Goal: Task Accomplishment & Management: Manage account settings

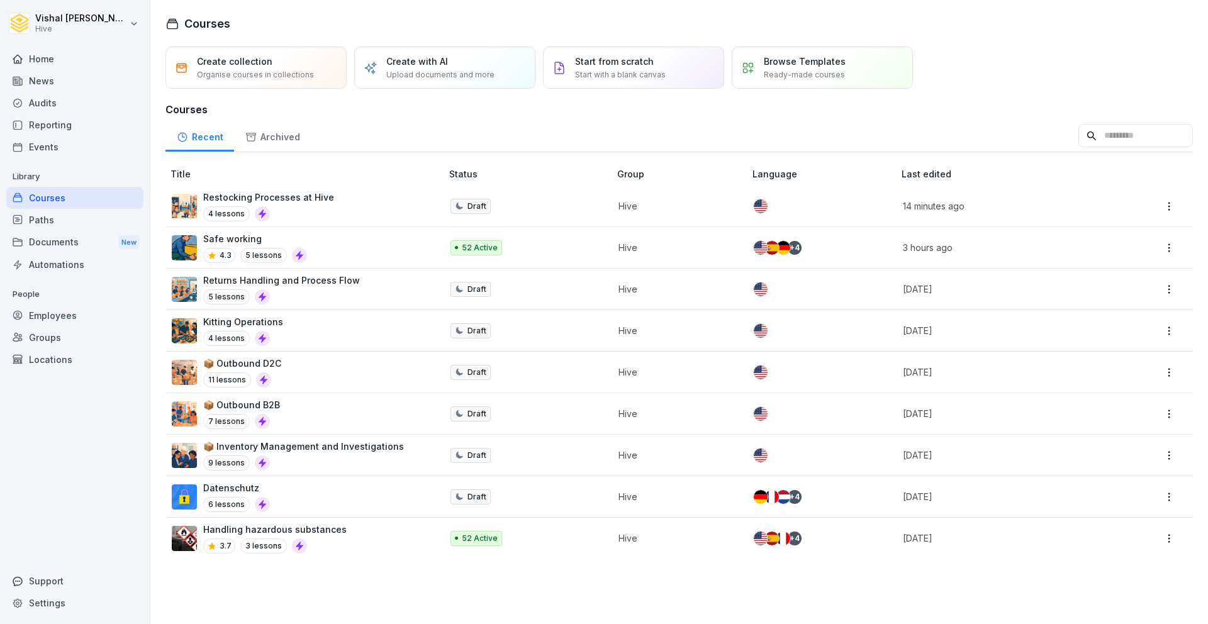
click at [24, 600] on div "Settings" at bounding box center [74, 603] width 137 height 22
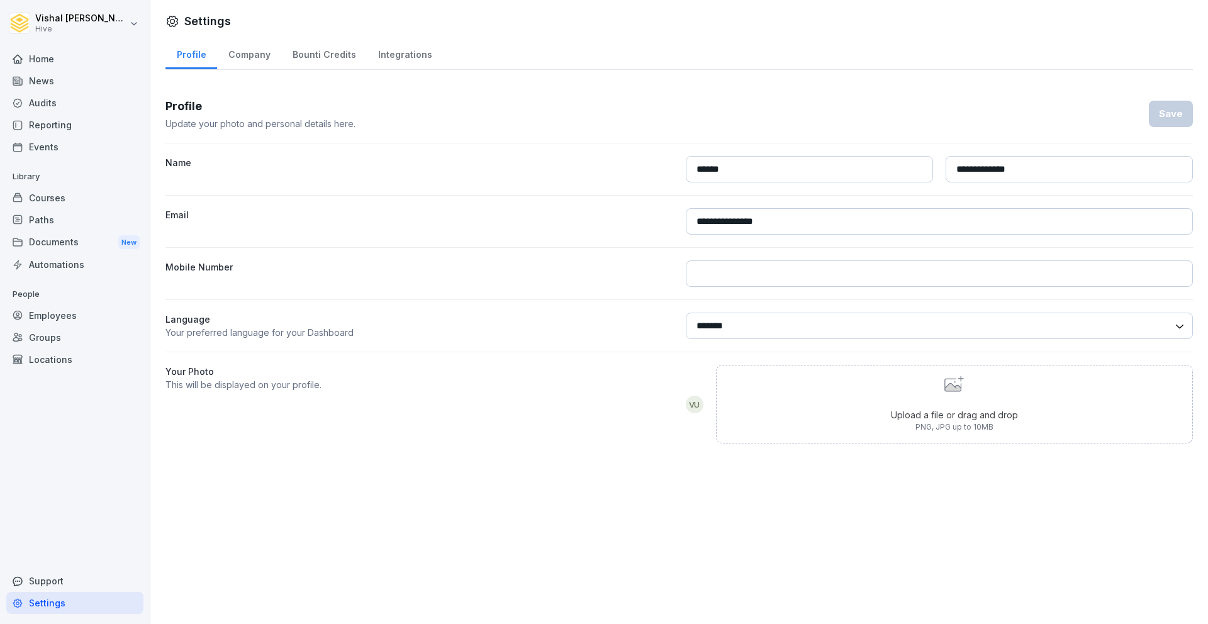
click at [316, 40] on div "Bounti Credits" at bounding box center [324, 53] width 86 height 32
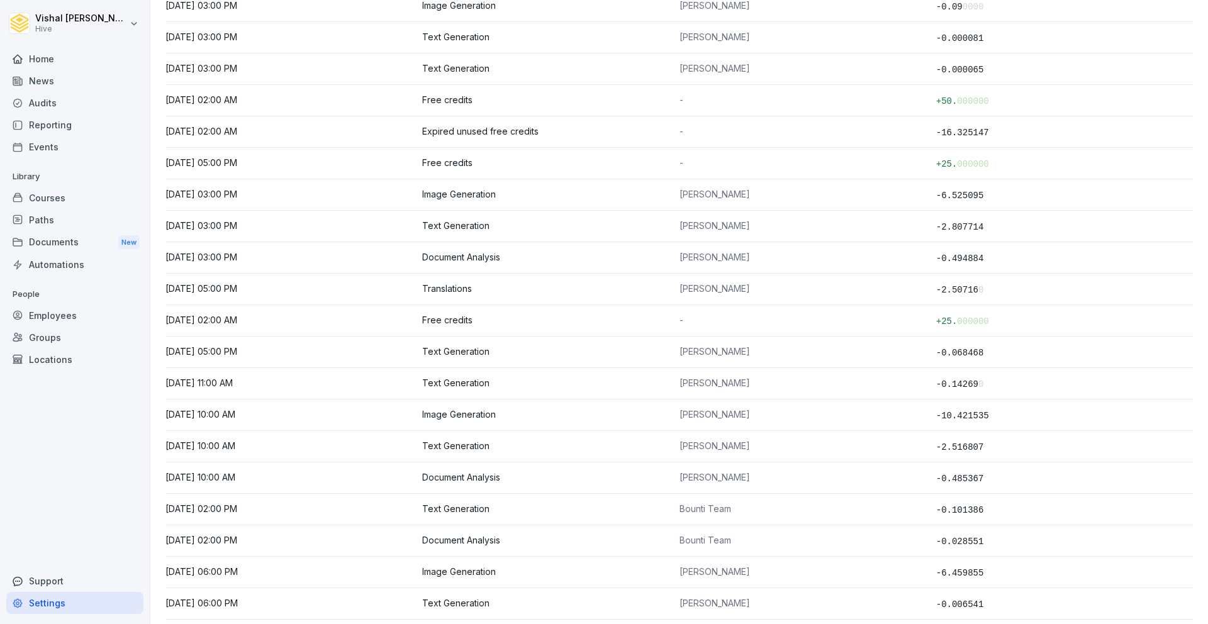
scroll to position [2090, 0]
click at [454, 289] on p "Translations" at bounding box center [550, 287] width 257 height 11
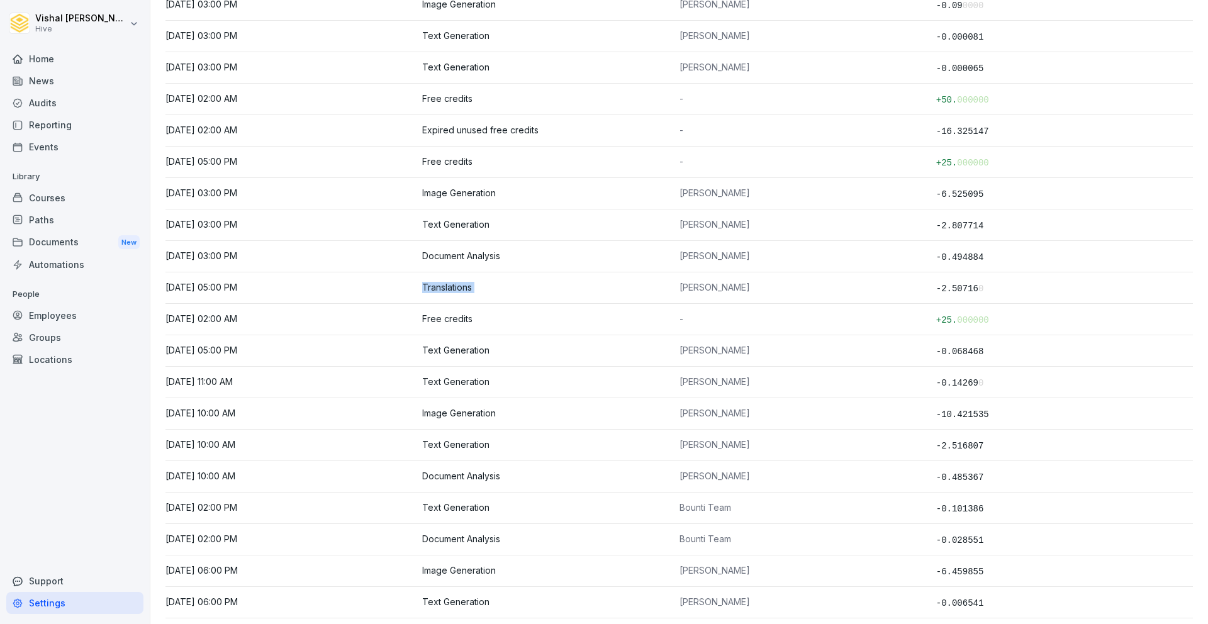
click at [454, 289] on p "Translations" at bounding box center [550, 287] width 257 height 11
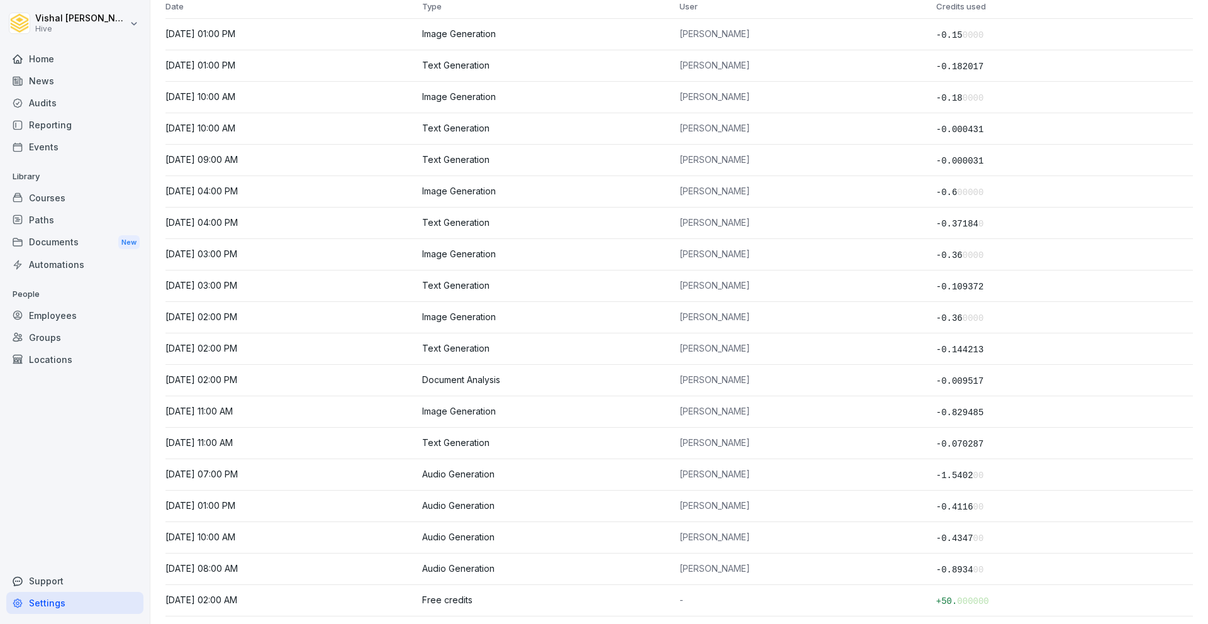
scroll to position [0, 0]
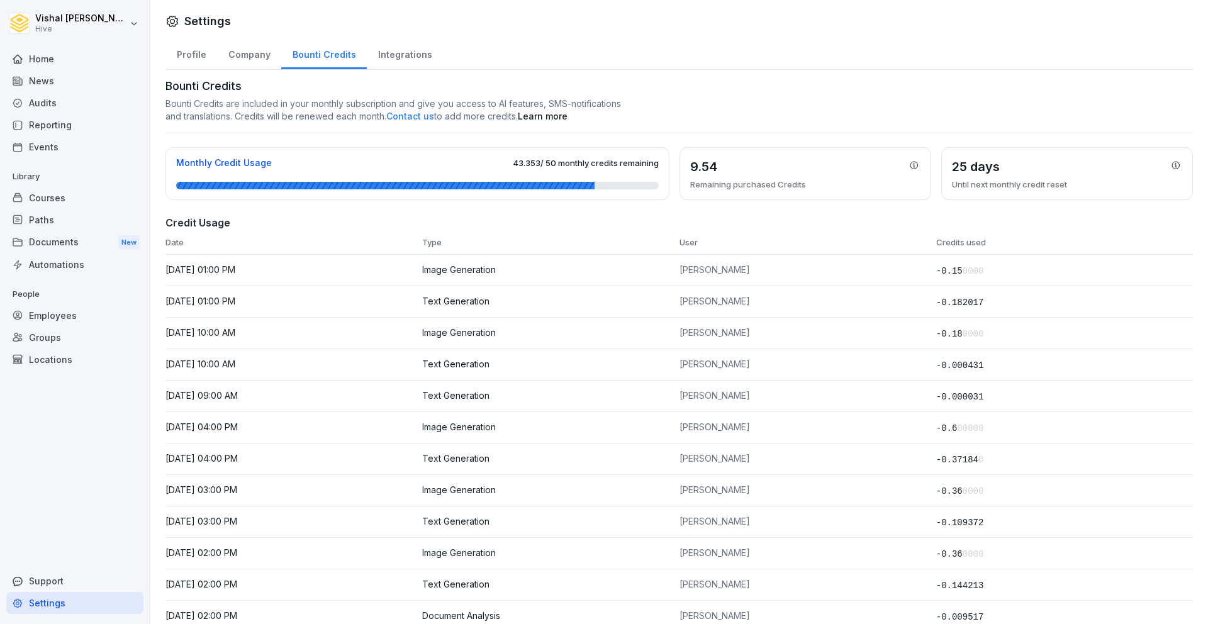
click at [532, 165] on span "43.353 / 50 monthly credits remaining" at bounding box center [586, 163] width 146 height 10
click at [644, 182] on div at bounding box center [417, 186] width 483 height 8
click at [639, 187] on div at bounding box center [417, 186] width 483 height 8
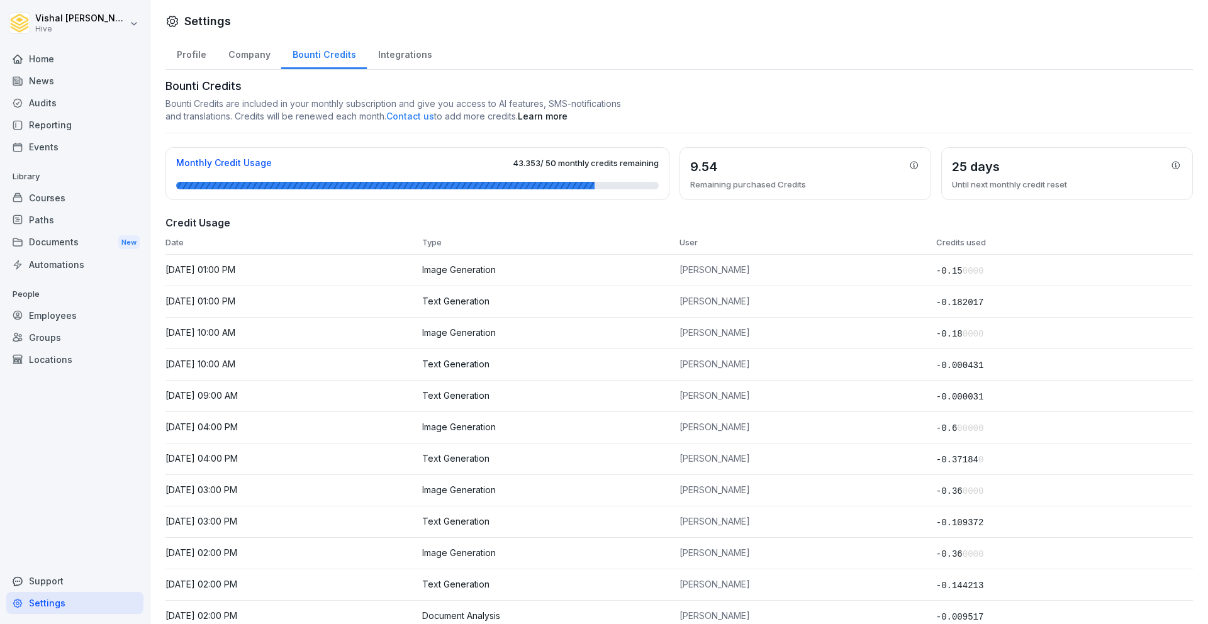
click at [72, 194] on div "Courses" at bounding box center [74, 198] width 137 height 22
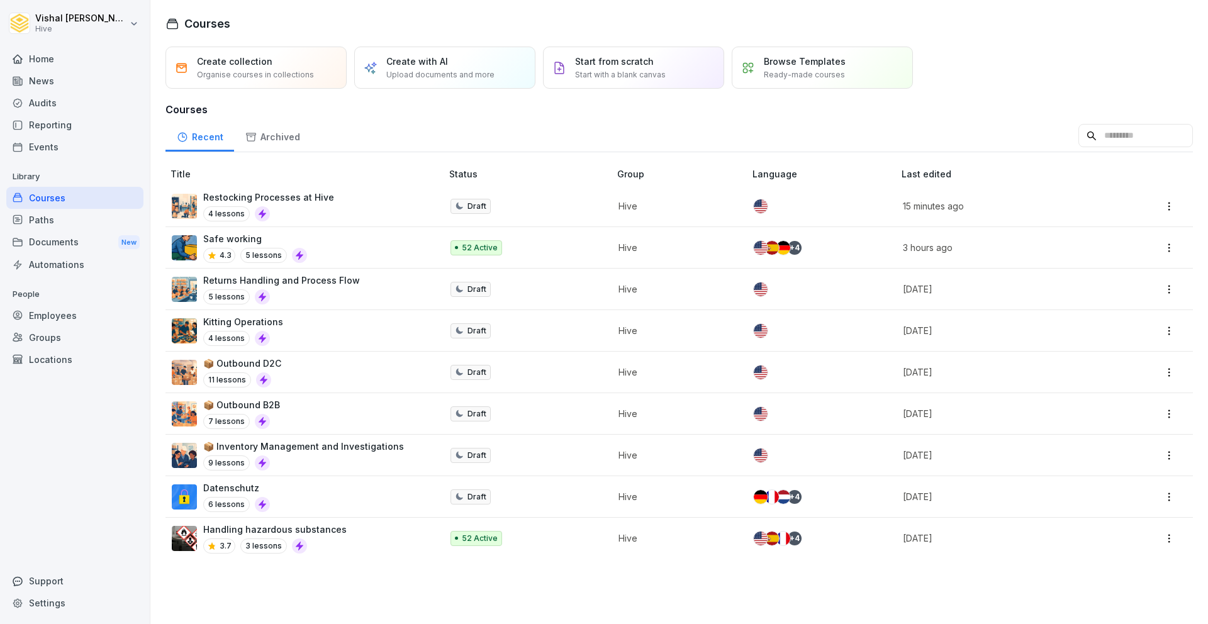
click at [77, 596] on div "Settings" at bounding box center [74, 603] width 137 height 22
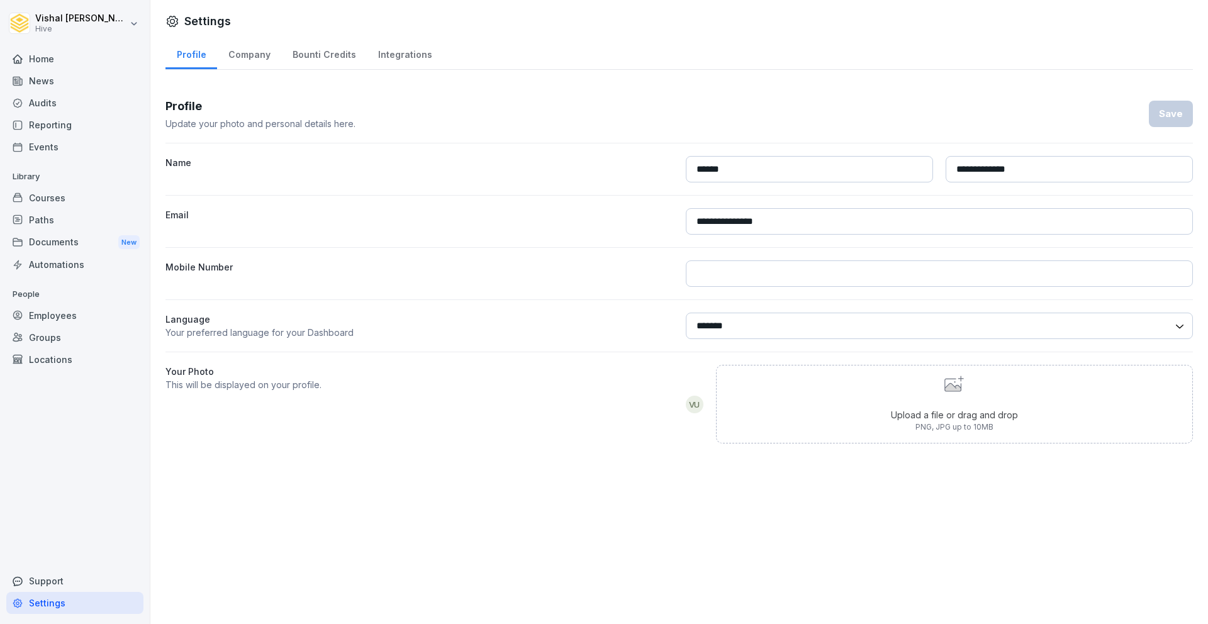
click at [349, 59] on div "Bounti Credits" at bounding box center [324, 53] width 86 height 32
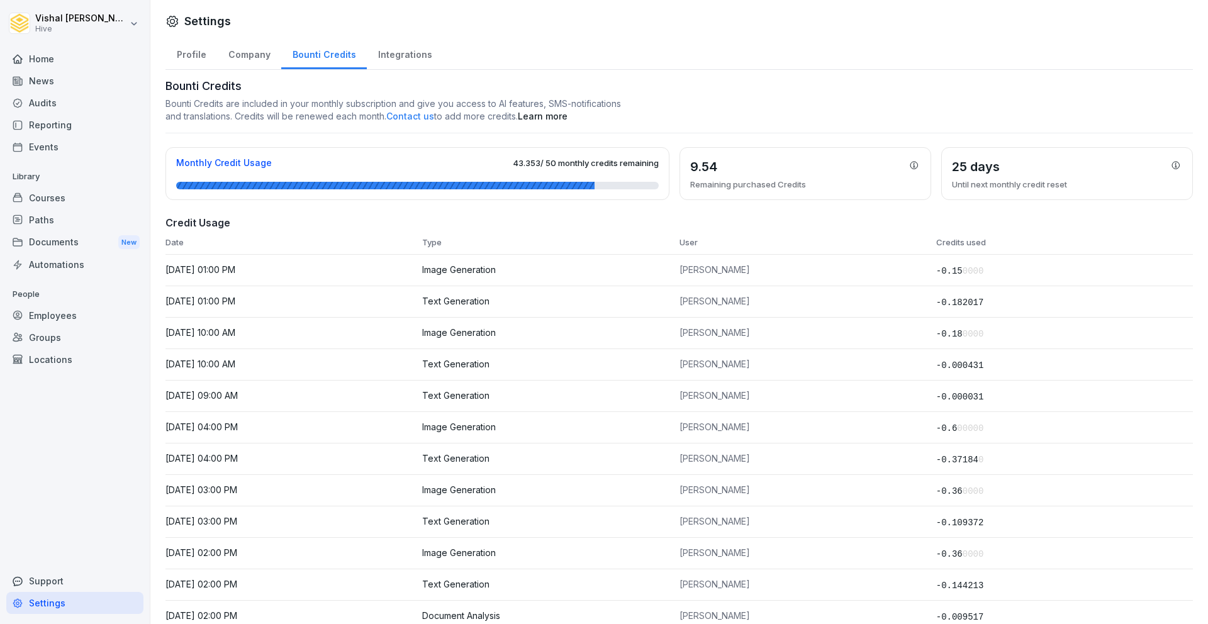
click at [403, 54] on div "Integrations" at bounding box center [405, 53] width 76 height 32
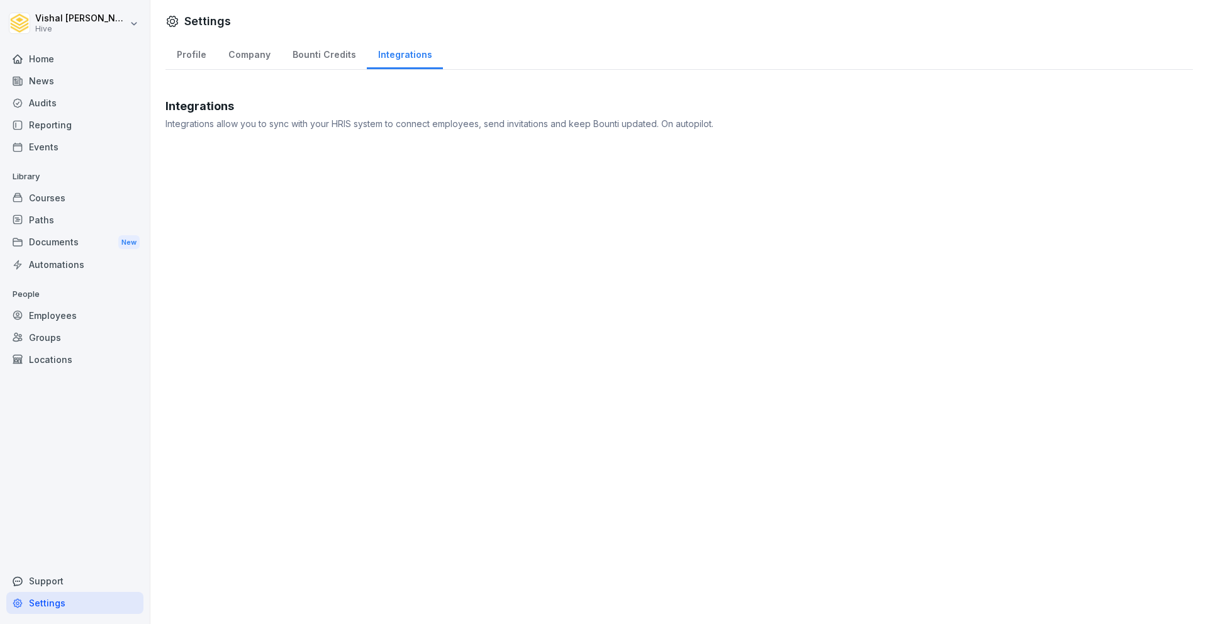
click at [244, 57] on div "Company" at bounding box center [249, 53] width 64 height 32
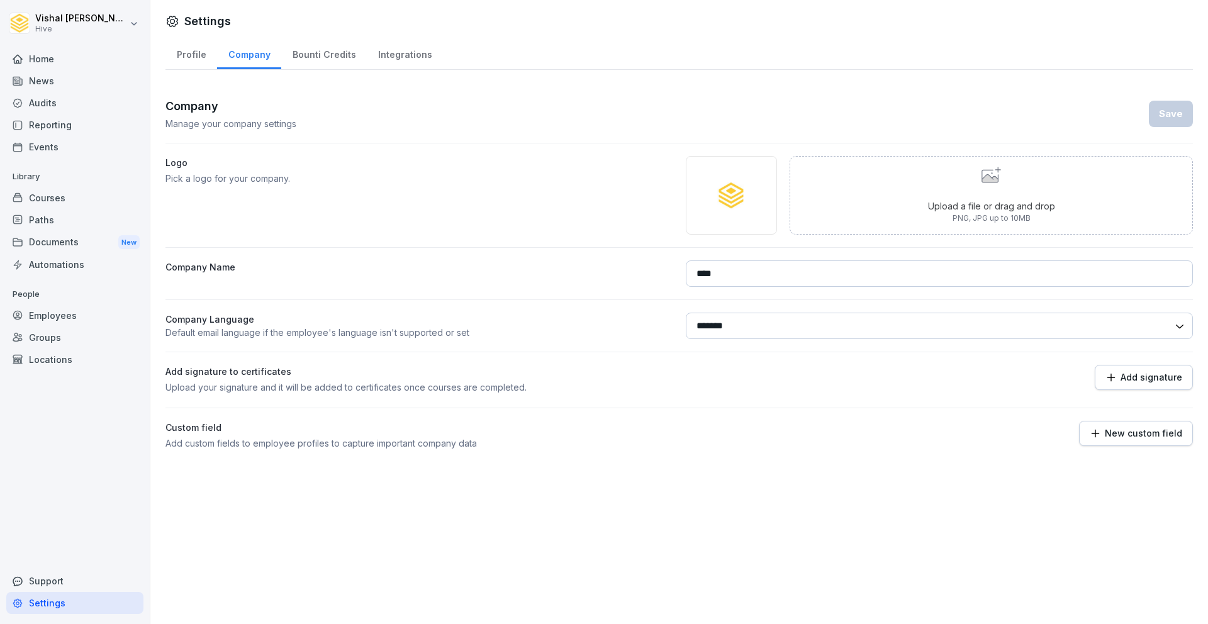
click at [587, 112] on div "Company Manage your company settings Save" at bounding box center [678, 114] width 1027 height 33
click at [728, 198] on img at bounding box center [731, 196] width 28 height 28
click at [1012, 216] on p "PNG, JPG up to 10MB" at bounding box center [991, 218] width 127 height 11
type input "**********"
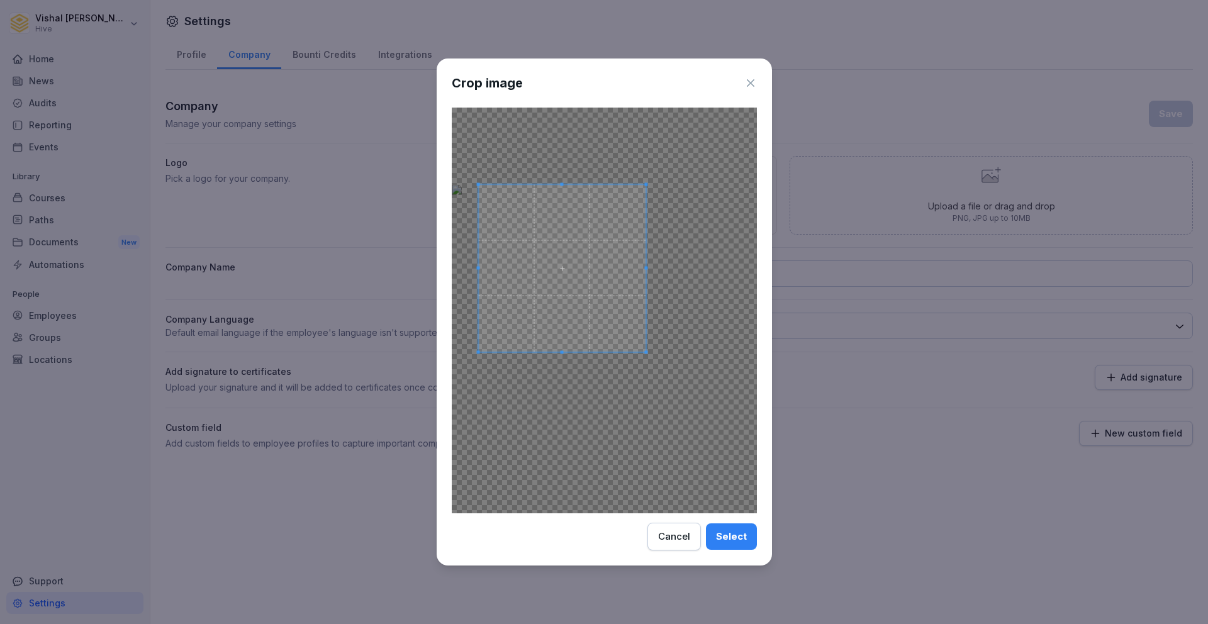
click at [645, 384] on div at bounding box center [604, 311] width 305 height 406
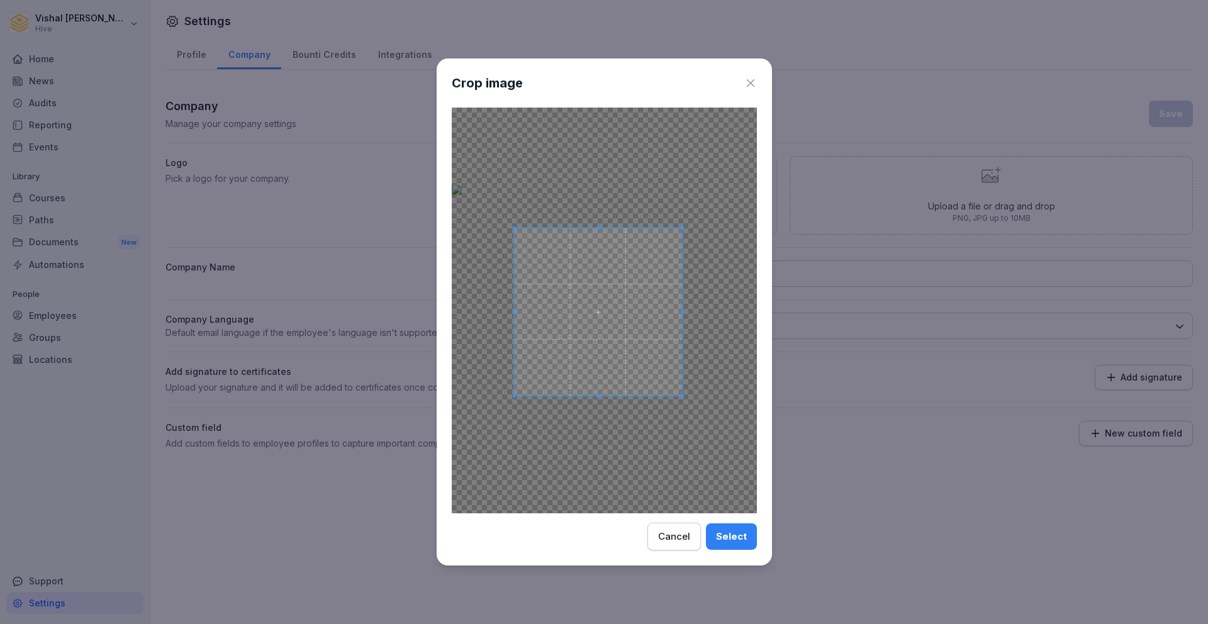
click at [590, 330] on span at bounding box center [598, 312] width 168 height 168
click at [681, 395] on span at bounding box center [682, 395] width 3 height 3
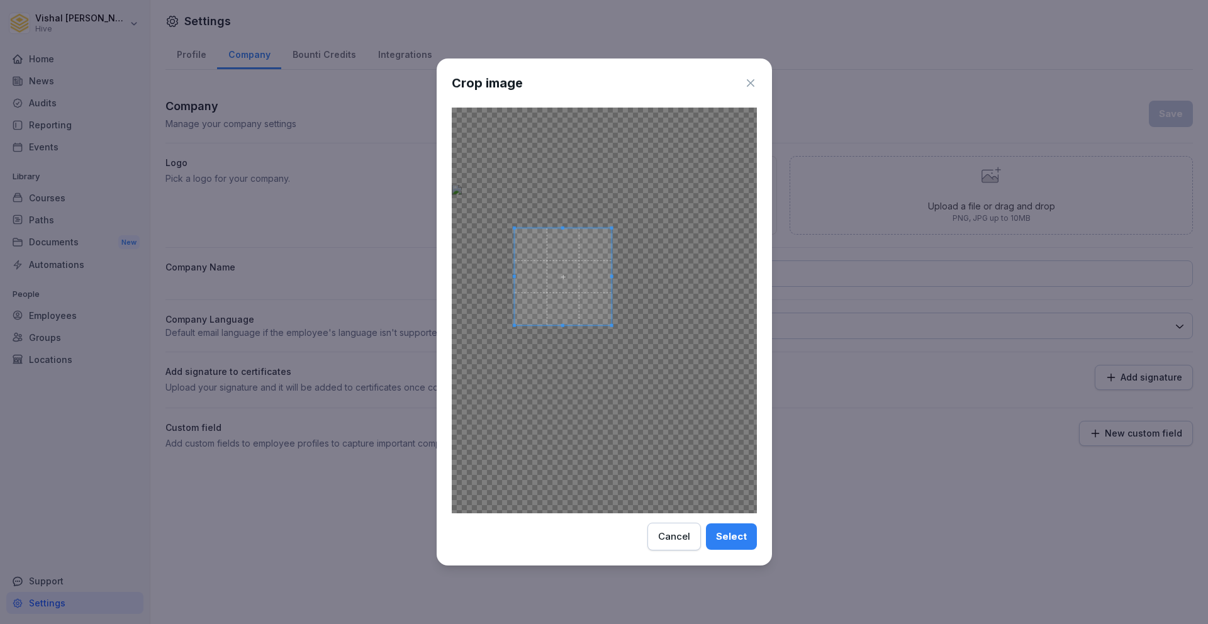
click at [610, 333] on div at bounding box center [604, 311] width 305 height 406
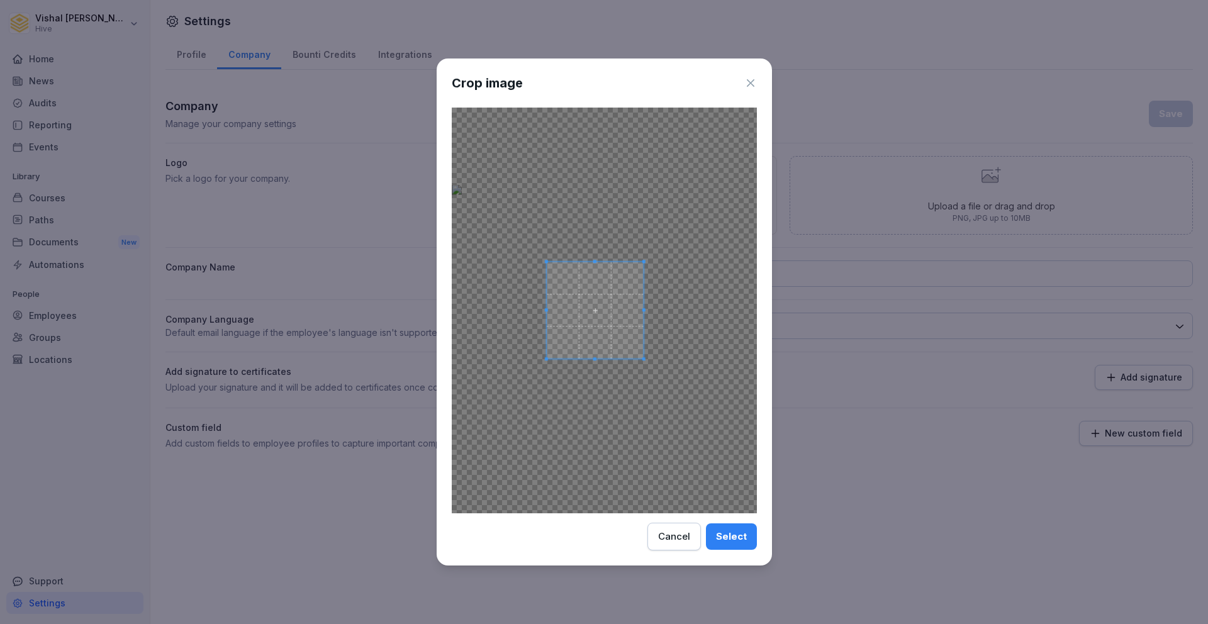
click at [580, 306] on span at bounding box center [595, 311] width 98 height 98
click at [723, 537] on div "Select" at bounding box center [731, 537] width 31 height 14
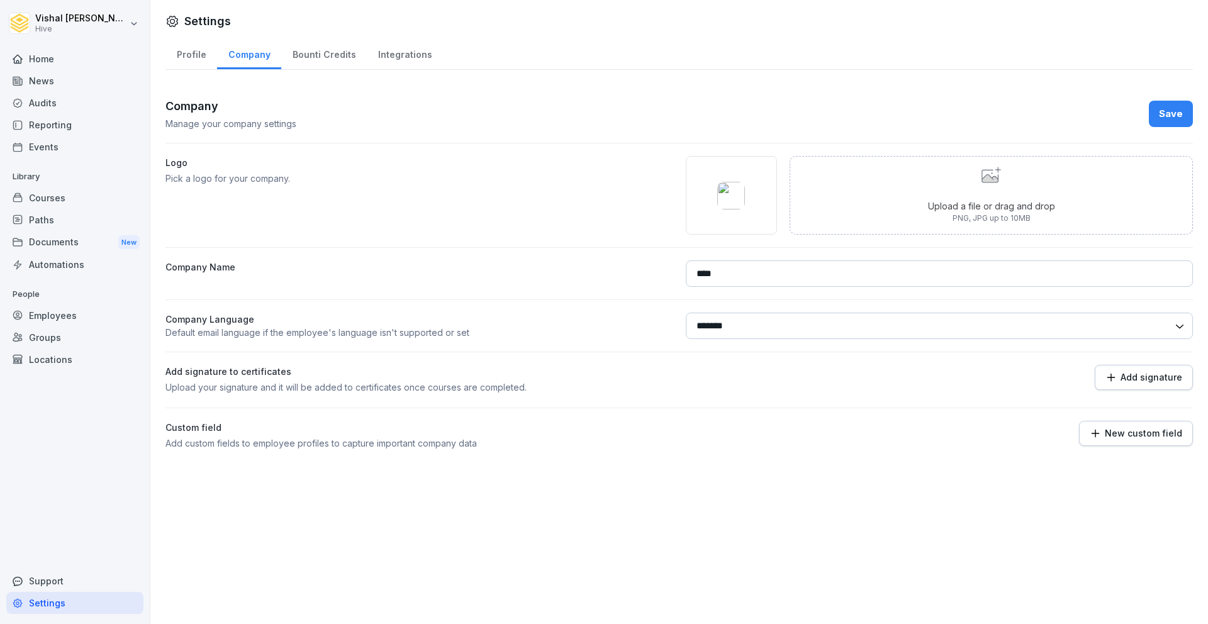
click at [1157, 114] on button "Save" at bounding box center [1171, 114] width 44 height 26
click at [176, 63] on div "Profile" at bounding box center [191, 53] width 52 height 32
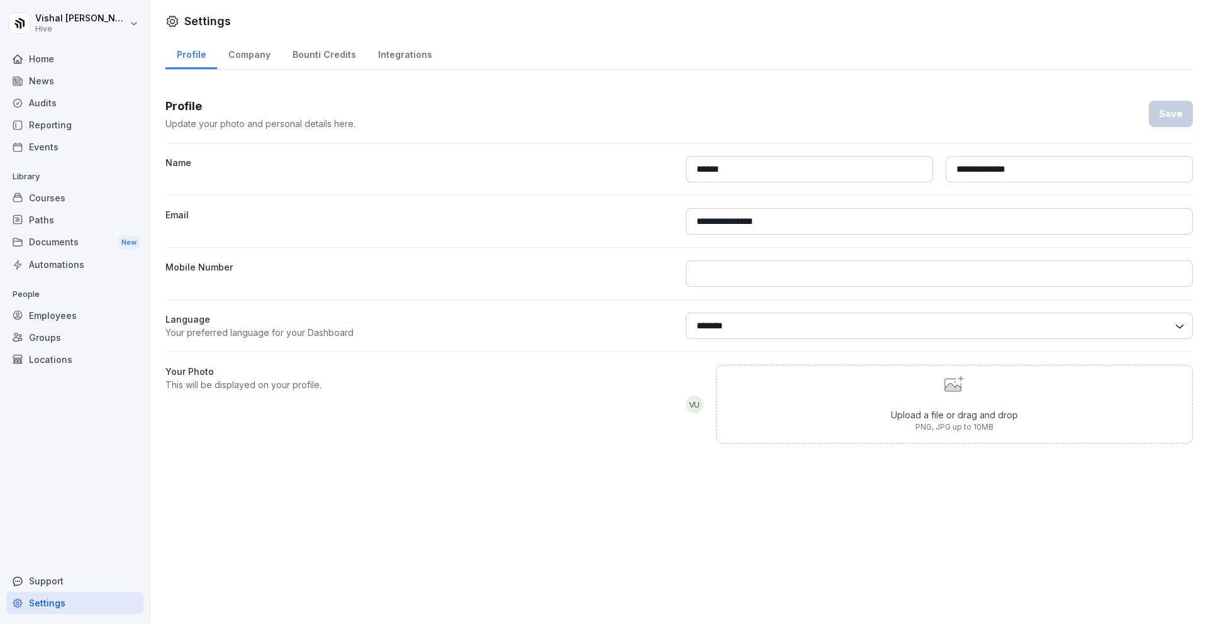
click at [62, 193] on div "Courses" at bounding box center [74, 198] width 137 height 22
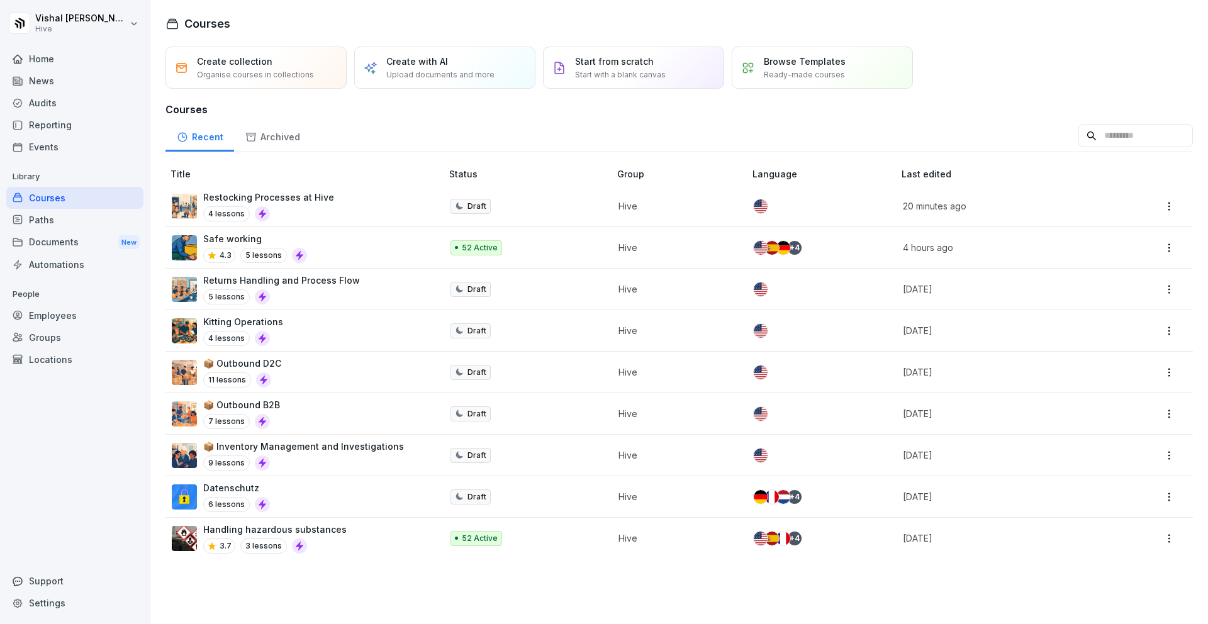
click at [52, 123] on div "Reporting" at bounding box center [74, 125] width 137 height 22
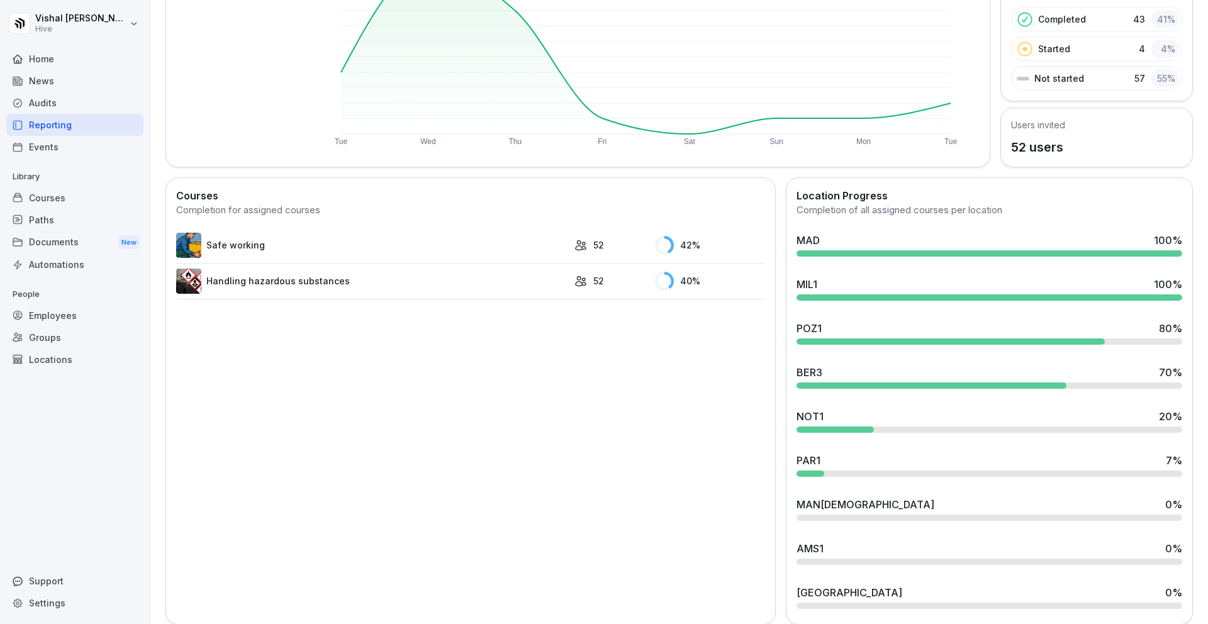
scroll to position [198, 0]
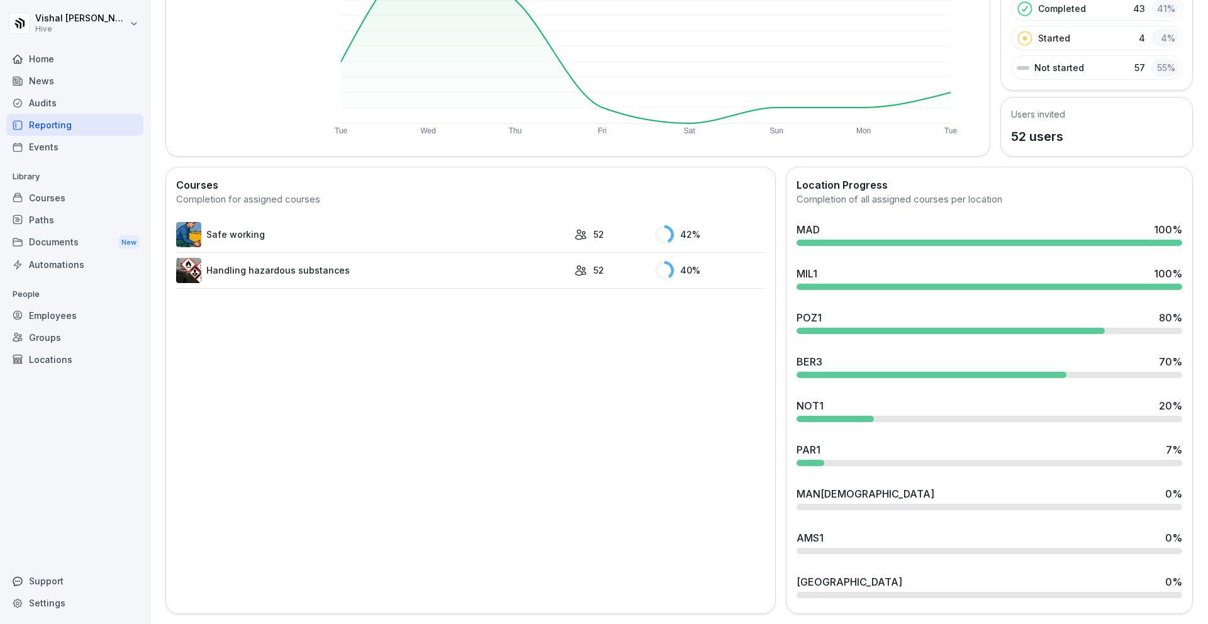
click at [605, 272] on div "52" at bounding box center [611, 270] width 75 height 13
click at [575, 271] on icon at bounding box center [580, 270] width 13 height 13
click at [315, 267] on link "Handling hazardous substances" at bounding box center [372, 270] width 392 height 25
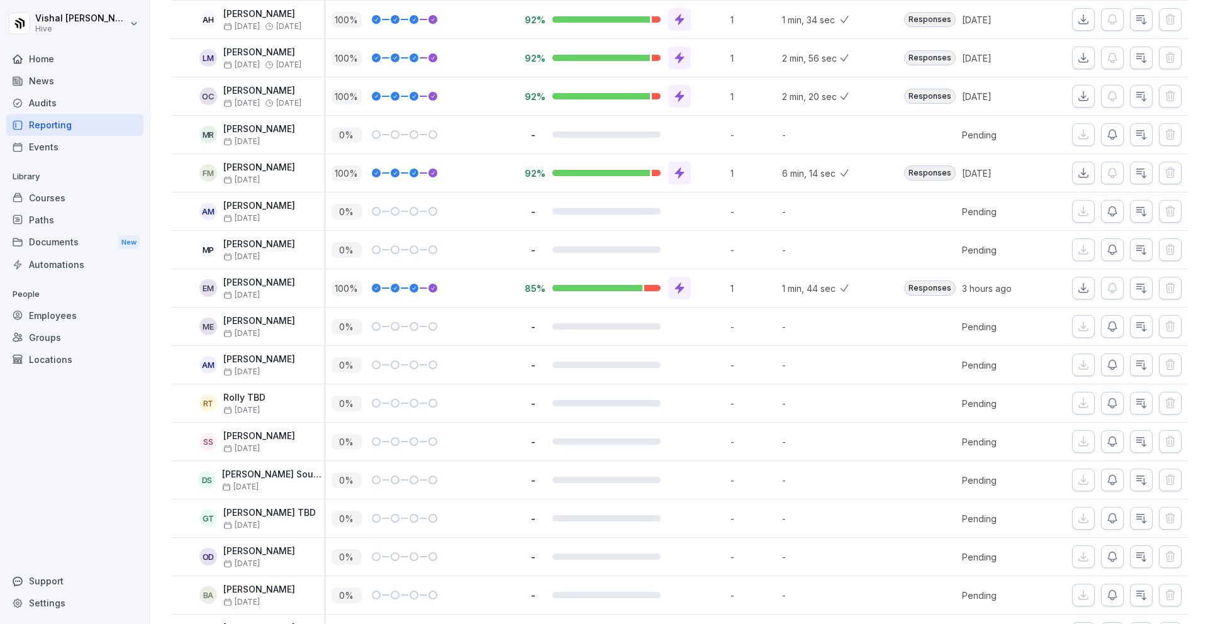
scroll to position [1624, 0]
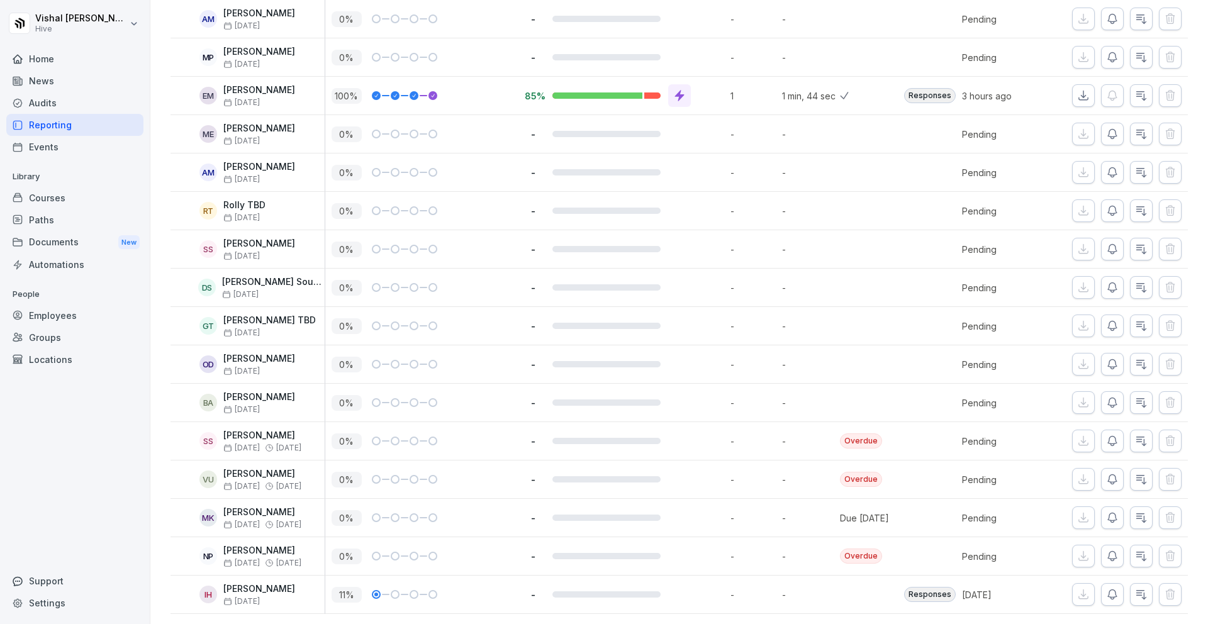
click at [861, 518] on div "Due [DATE]" at bounding box center [864, 517] width 49 height 13
click at [1115, 515] on icon "button" at bounding box center [1112, 517] width 9 height 9
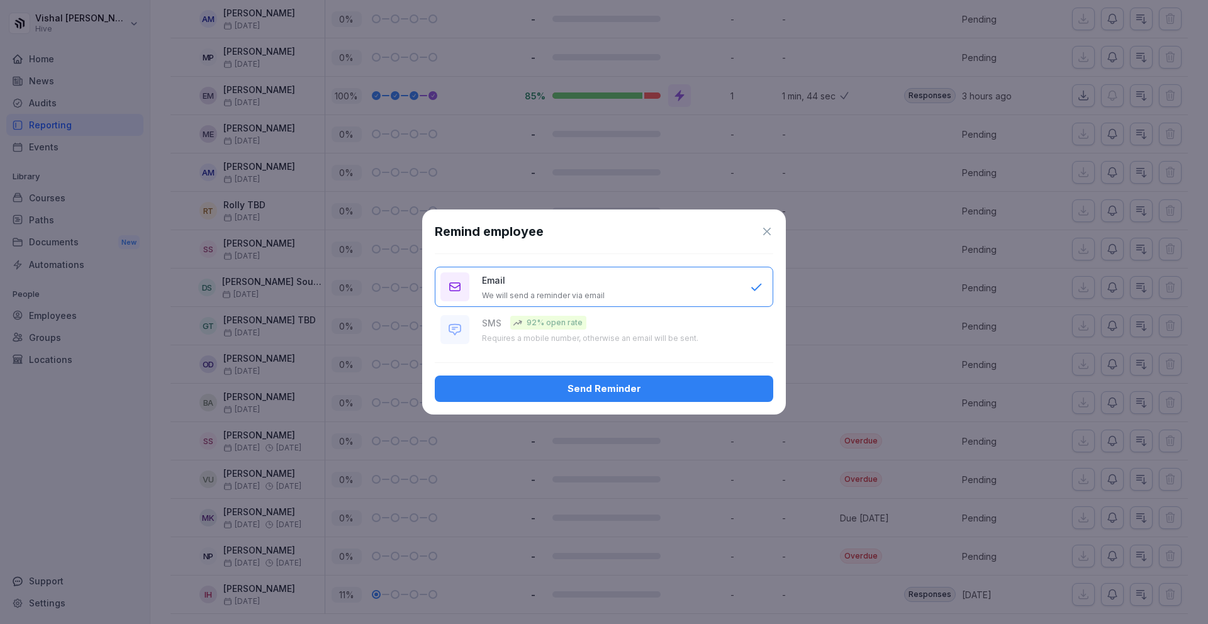
click at [568, 386] on div "Send Reminder" at bounding box center [604, 389] width 318 height 14
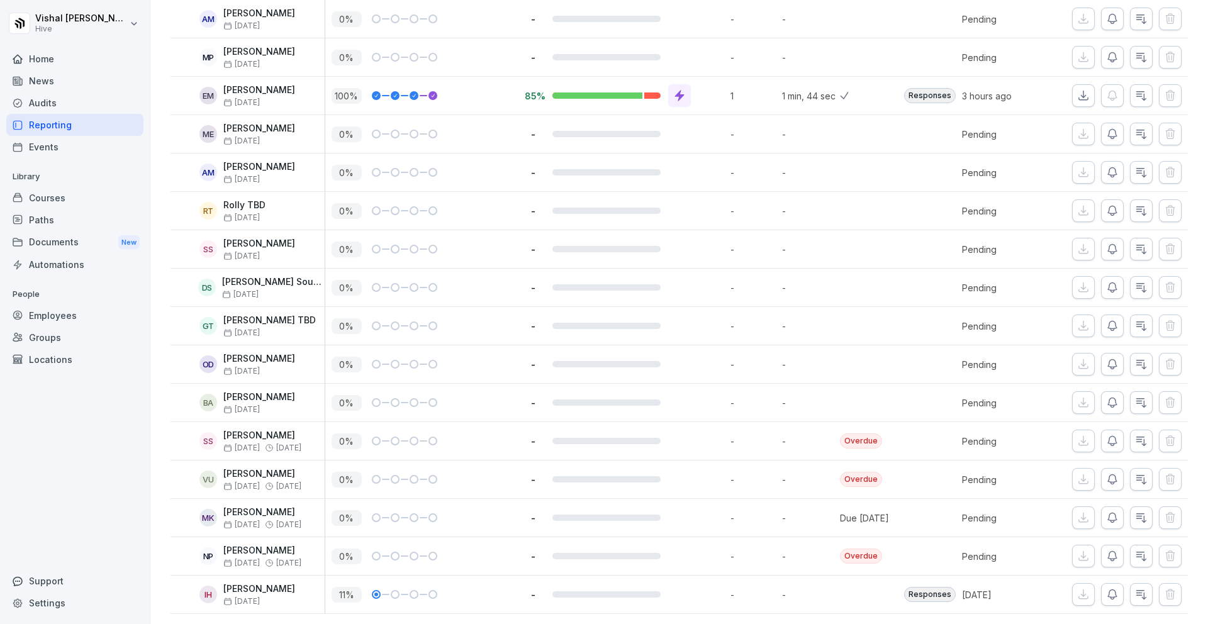
click at [274, 220] on div "RT Rolly TBD [DATE]" at bounding box center [251, 211] width 148 height 22
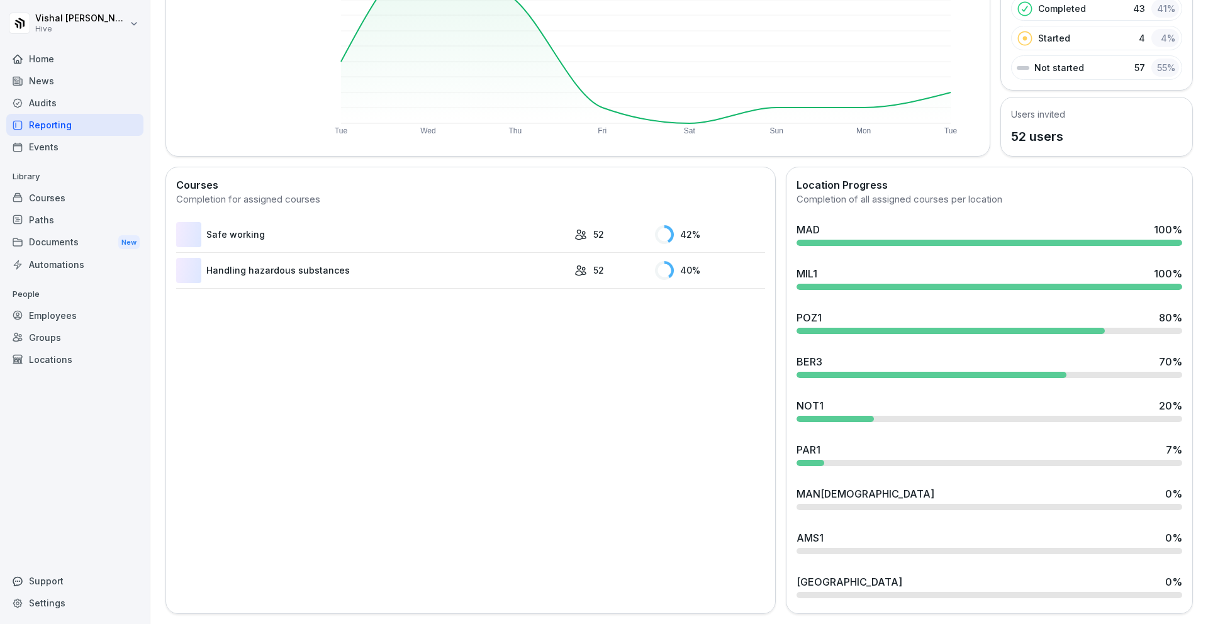
scroll to position [198, 0]
click at [433, 233] on link "Safe working" at bounding box center [372, 234] width 392 height 25
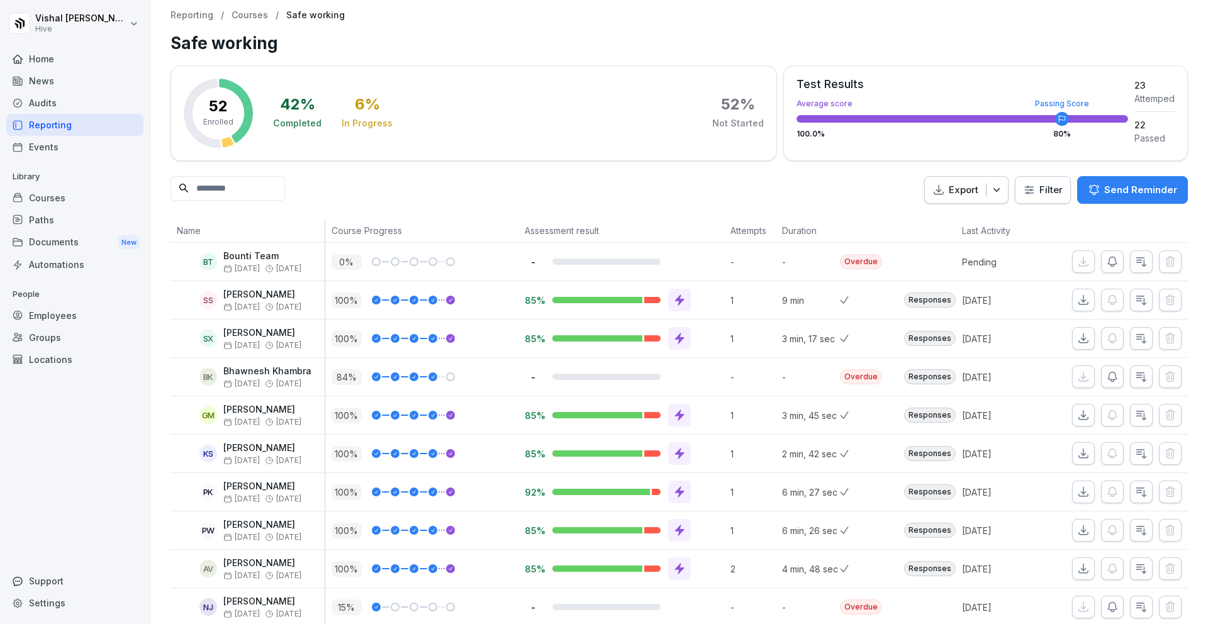
click at [446, 377] on div at bounding box center [450, 376] width 9 height 9
click at [1033, 194] on html "[PERSON_NAME] Hive Home News Audits Reporting Events Library Courses Paths Docu…" at bounding box center [604, 312] width 1208 height 624
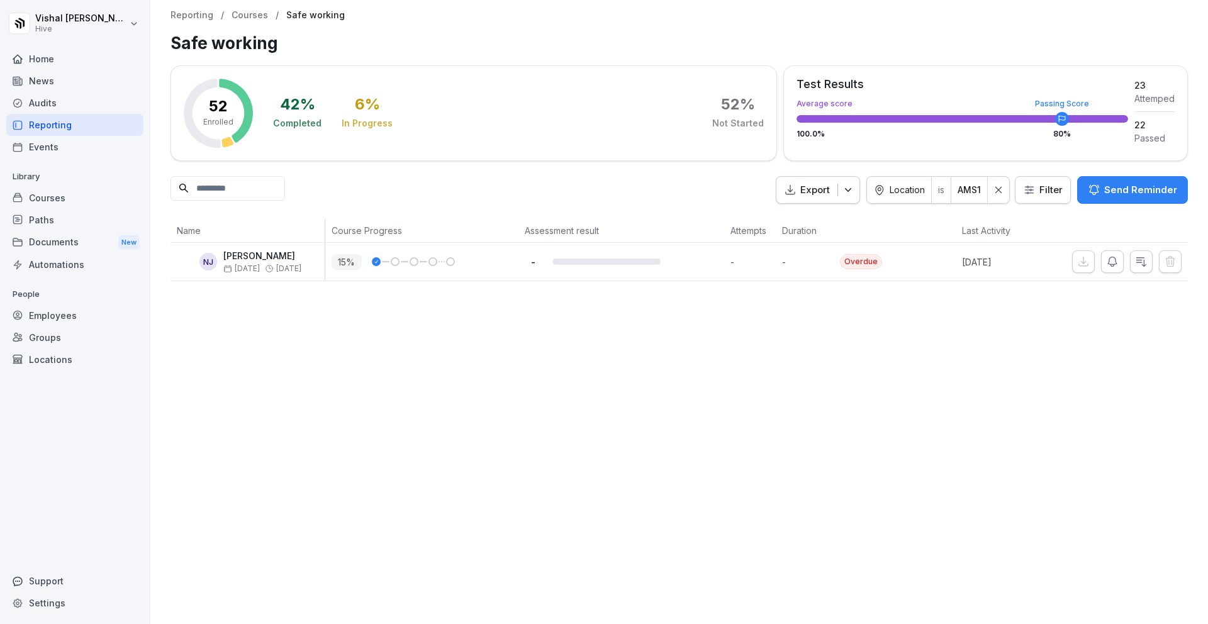
click at [1039, 195] on html "[PERSON_NAME] Hive Home News Audits Reporting Events Library Courses Paths Docu…" at bounding box center [604, 312] width 1208 height 624
click at [1007, 195] on html "[PERSON_NAME] Hive Home News Audits Reporting Events Library Courses Paths Docu…" at bounding box center [604, 312] width 1208 height 624
click at [1007, 195] on div at bounding box center [998, 190] width 21 height 27
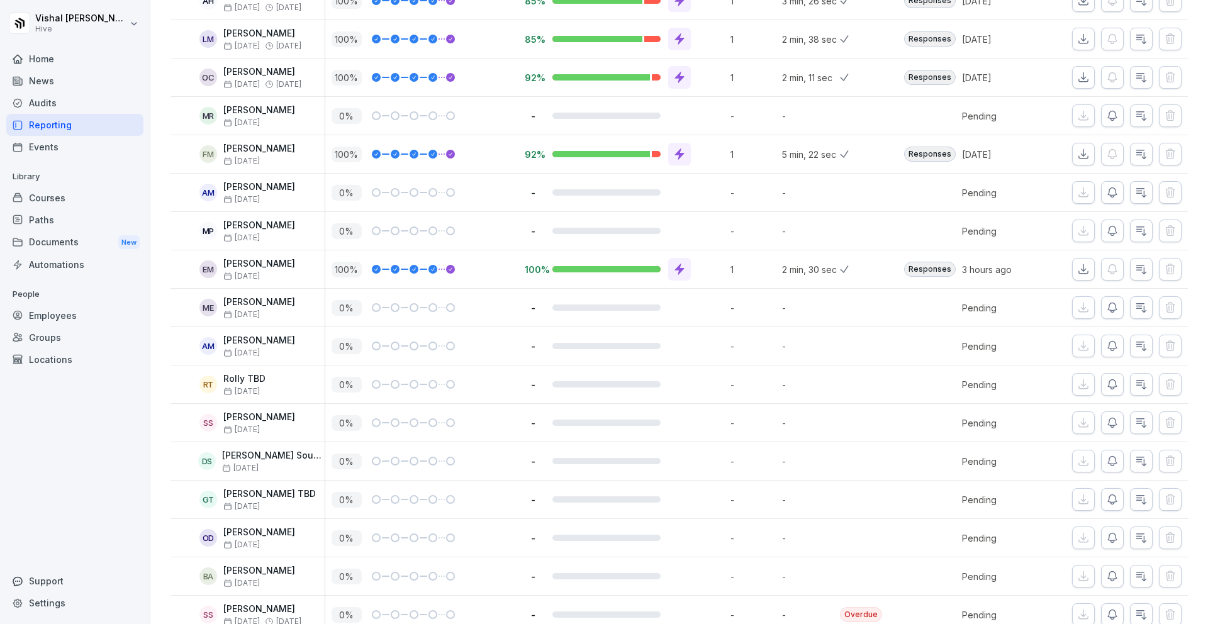
scroll to position [1479, 0]
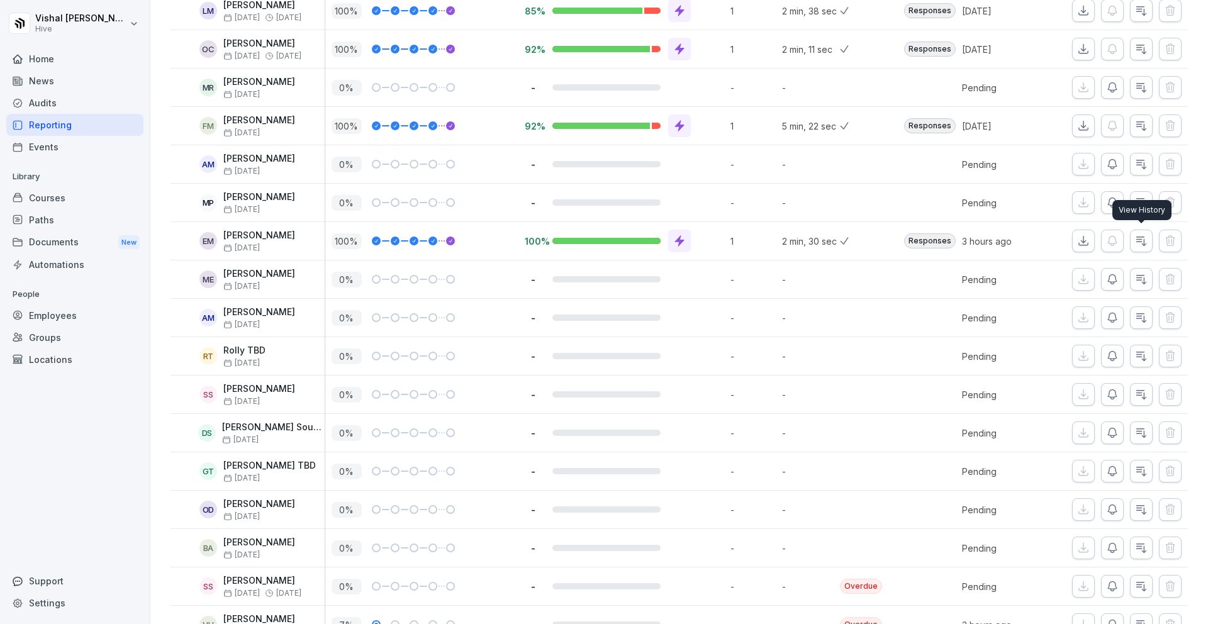
click at [1137, 244] on icon "button" at bounding box center [1141, 241] width 13 height 13
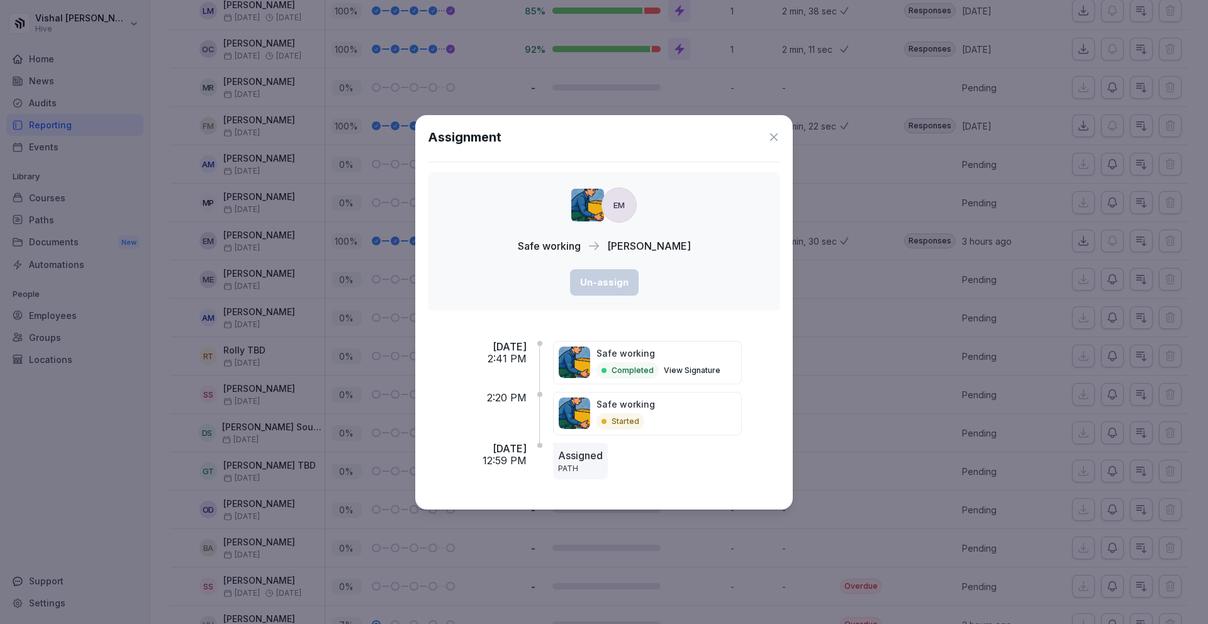
click at [783, 138] on div "Assignment EM Safe working [PERSON_NAME] Un-assign [DATE] 2:41 PM Safe working …" at bounding box center [603, 312] width 377 height 394
click at [776, 138] on icon at bounding box center [774, 137] width 8 height 8
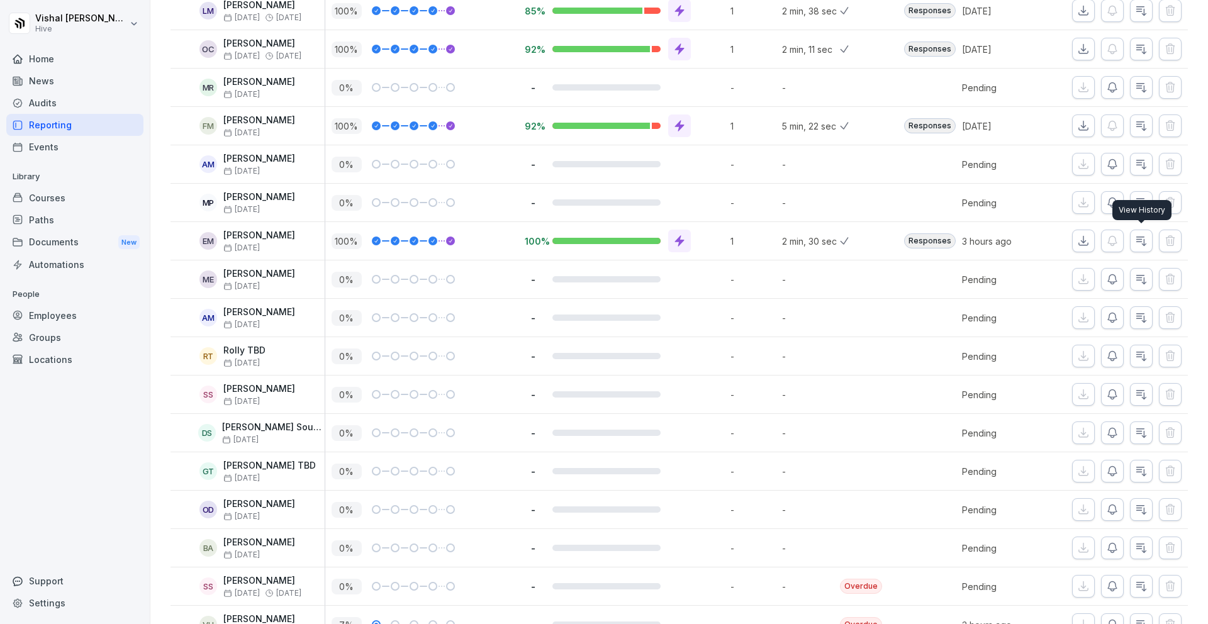
click at [1147, 240] on icon "button" at bounding box center [1141, 241] width 13 height 13
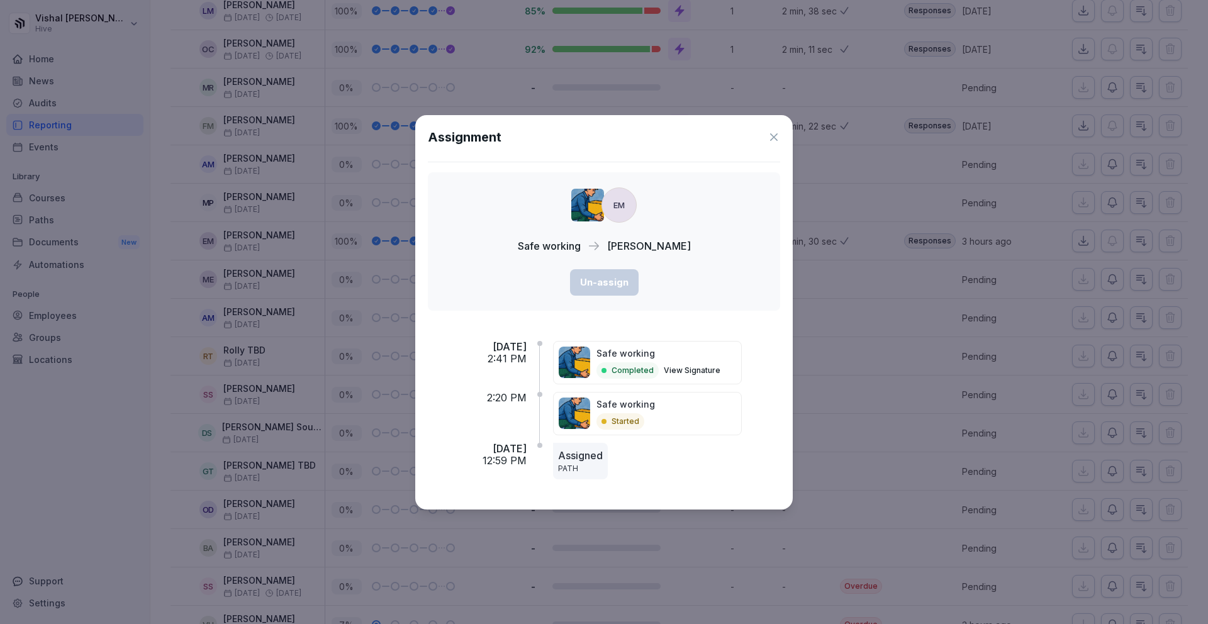
click at [775, 138] on icon at bounding box center [774, 137] width 13 height 13
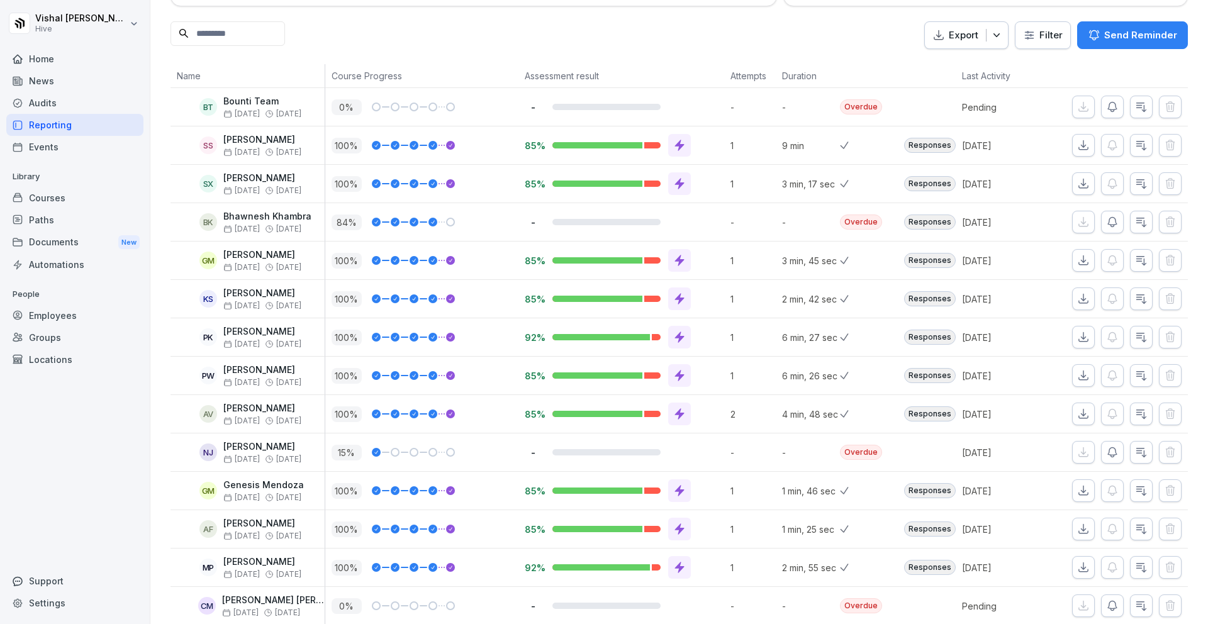
scroll to position [155, 0]
click at [1141, 377] on icon "button" at bounding box center [1141, 375] width 13 height 13
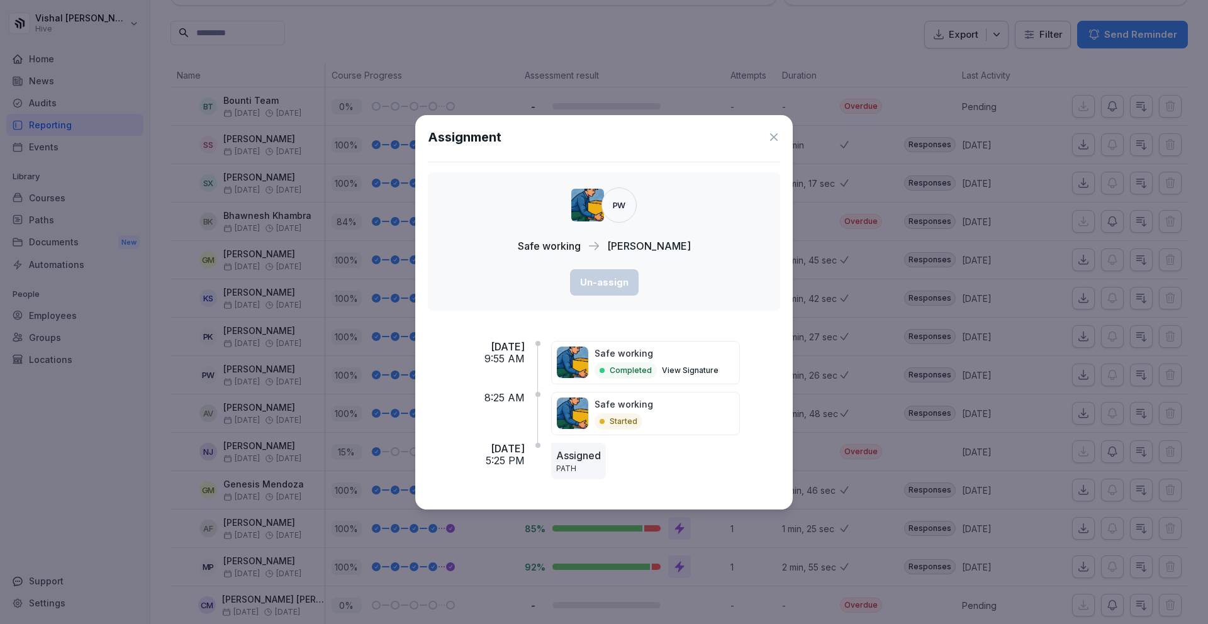
click at [772, 142] on icon at bounding box center [774, 137] width 13 height 13
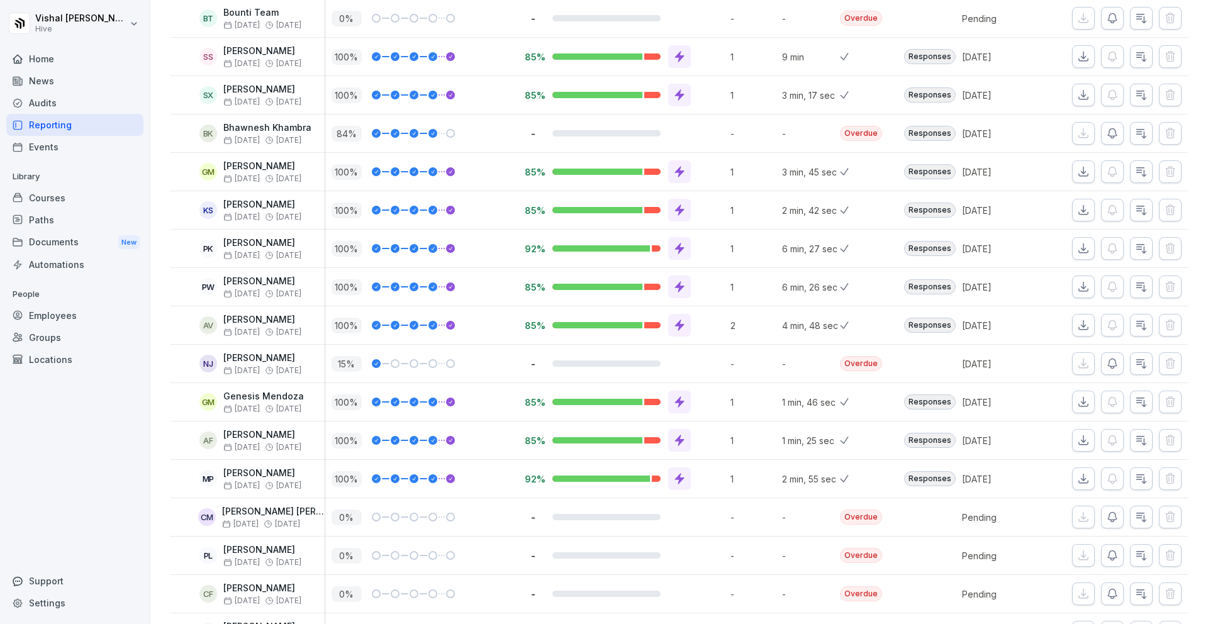
scroll to position [244, 0]
click at [1144, 362] on icon "button" at bounding box center [1141, 363] width 9 height 9
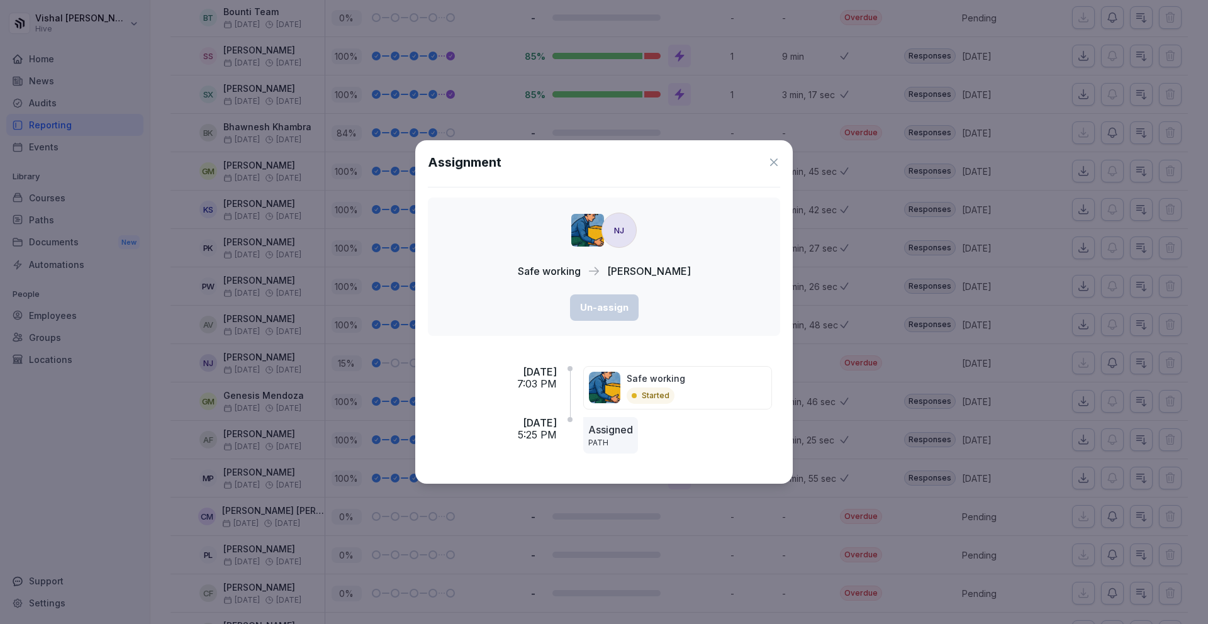
click at [771, 165] on icon at bounding box center [774, 162] width 13 height 13
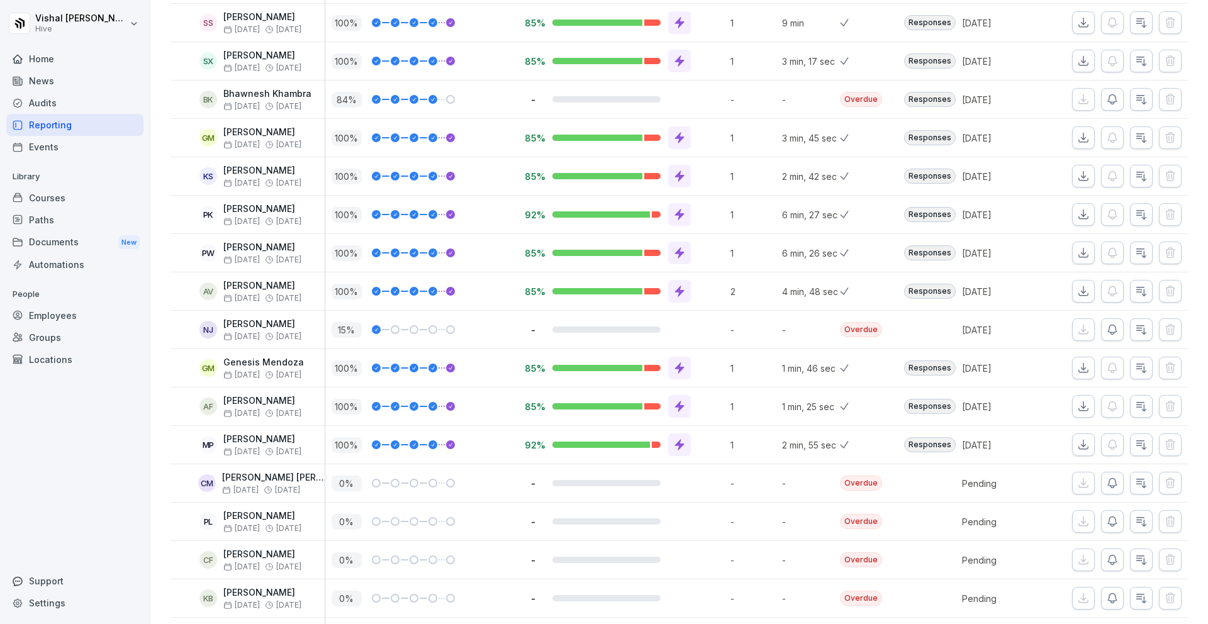
scroll to position [280, 0]
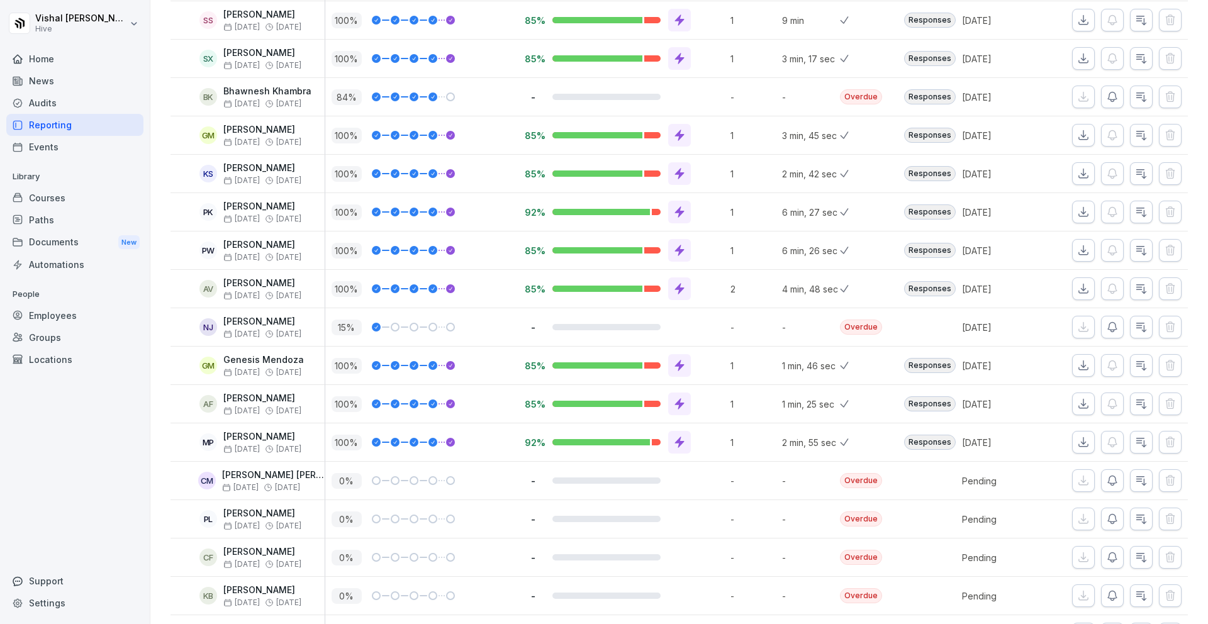
click at [75, 155] on div "Events" at bounding box center [74, 147] width 137 height 22
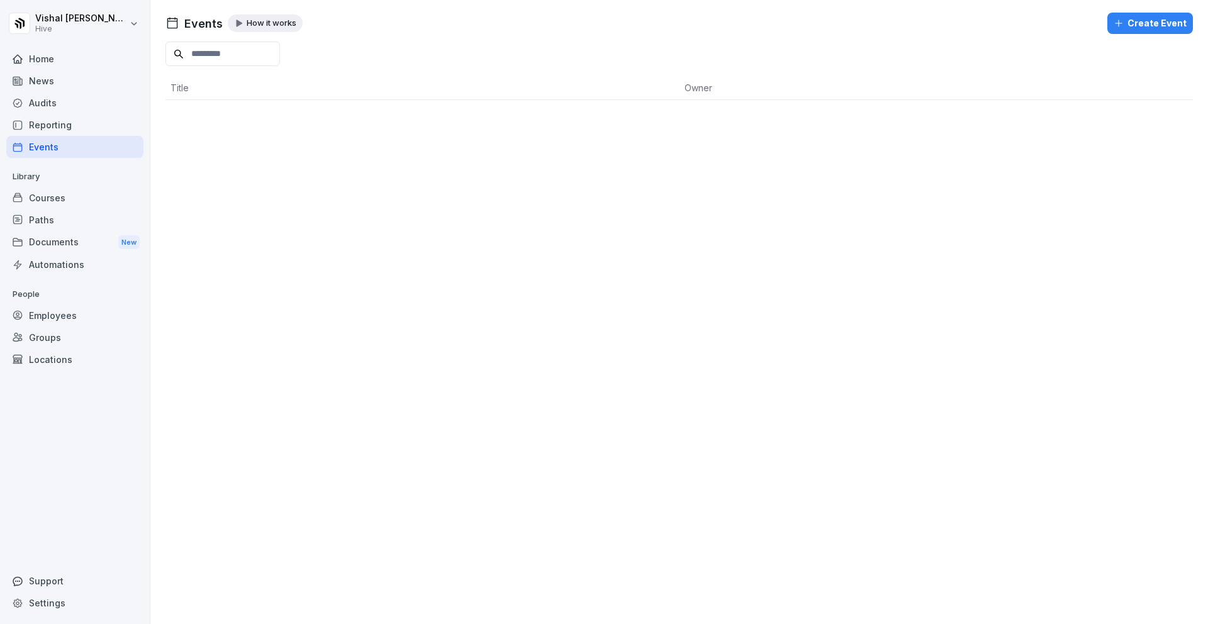
click at [81, 69] on div "Home" at bounding box center [74, 59] width 137 height 22
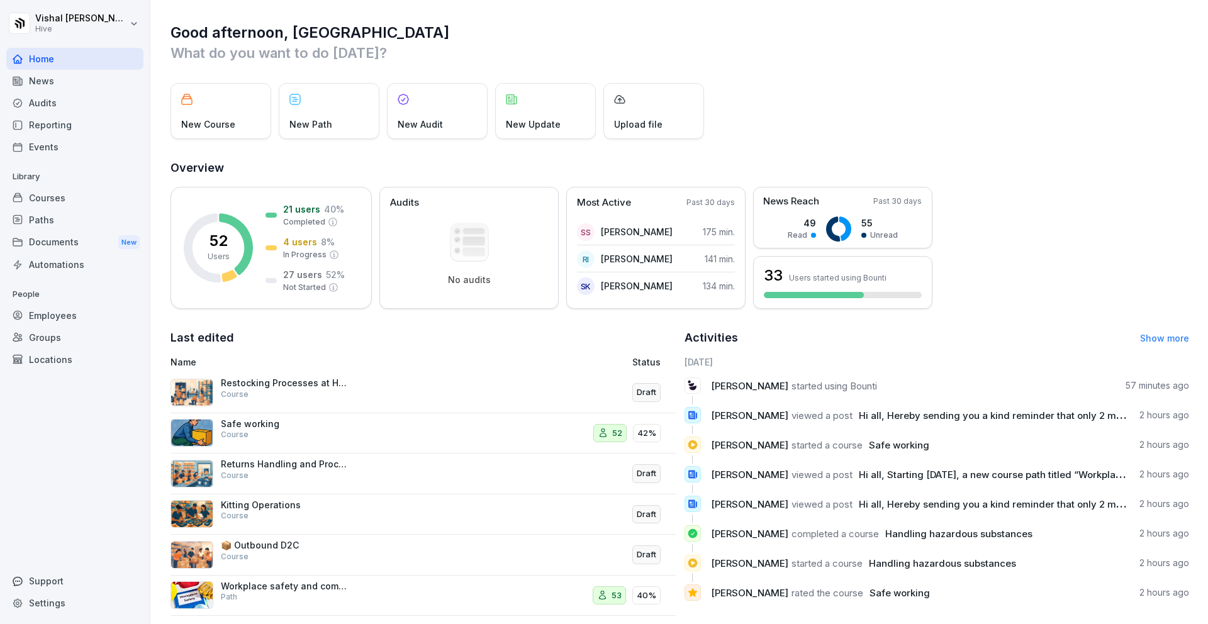
scroll to position [14, 0]
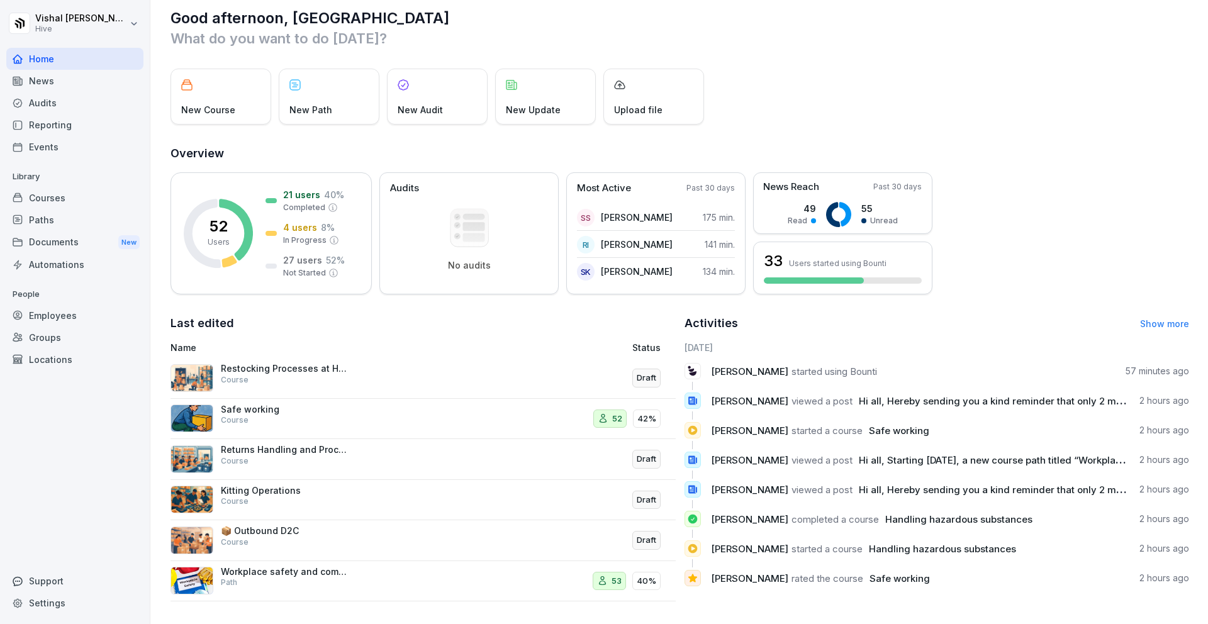
click at [74, 211] on div "Paths" at bounding box center [74, 220] width 137 height 22
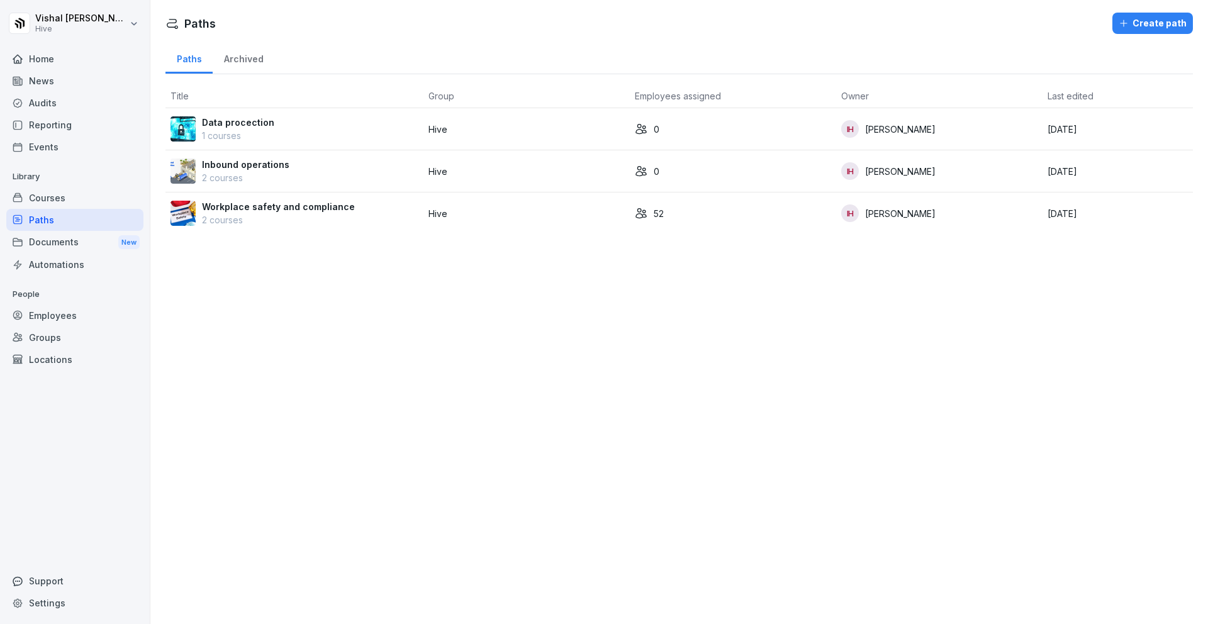
click at [92, 318] on div "Employees" at bounding box center [74, 315] width 137 height 22
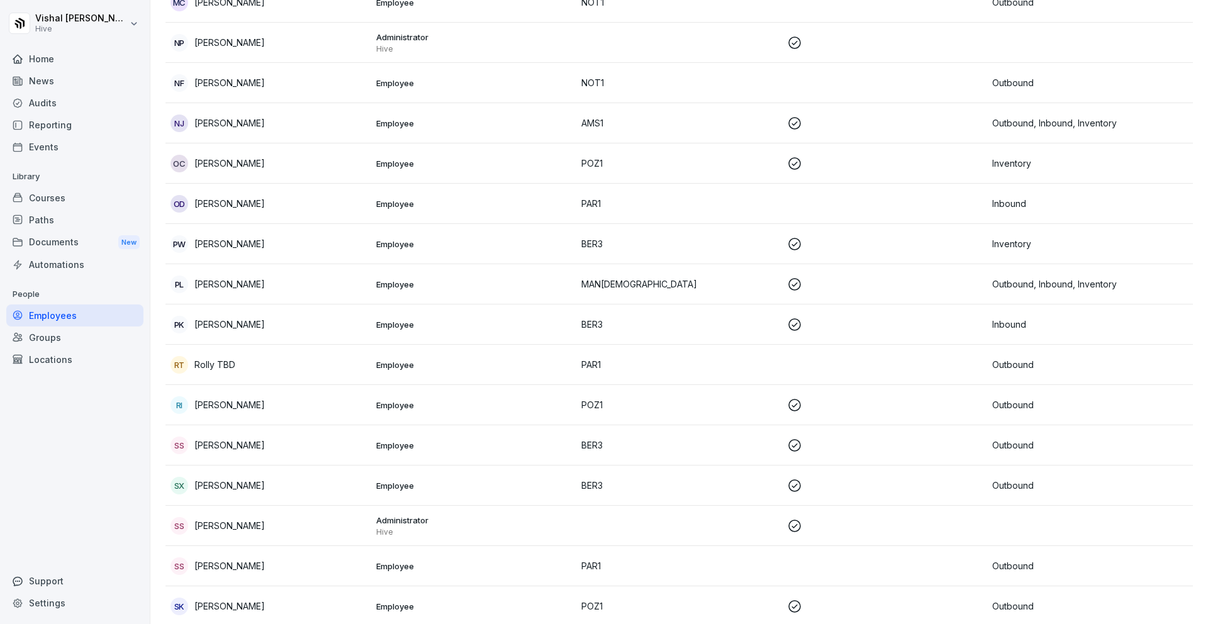
scroll to position [1622, 0]
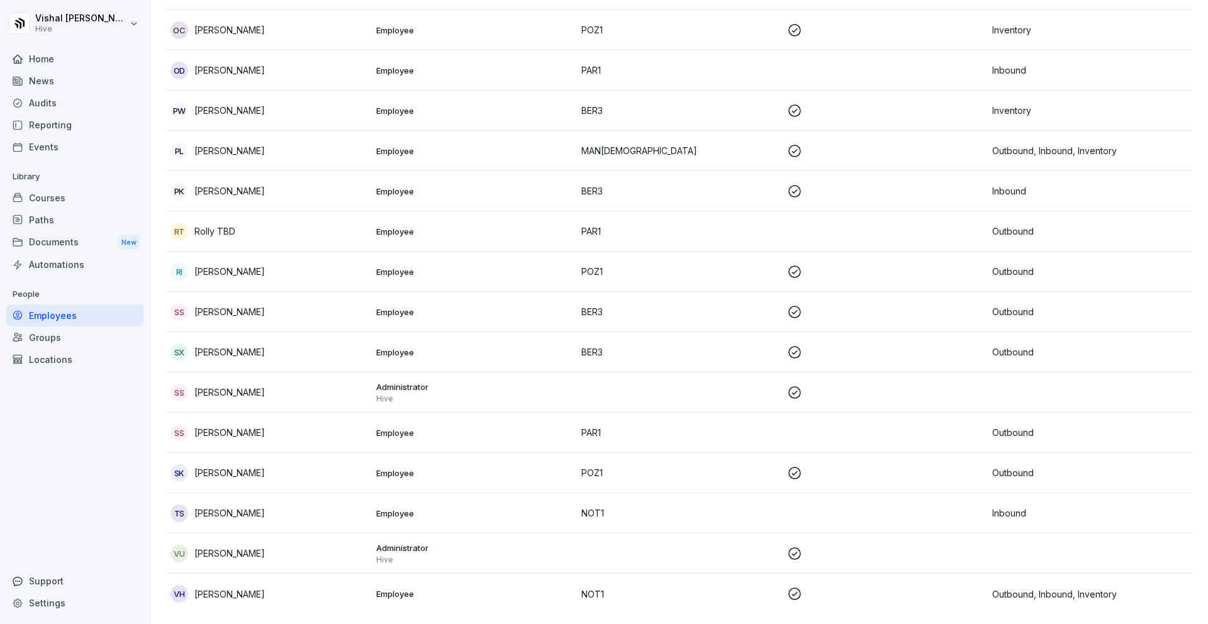
click at [301, 554] on div "VU [PERSON_NAME]" at bounding box center [268, 554] width 196 height 18
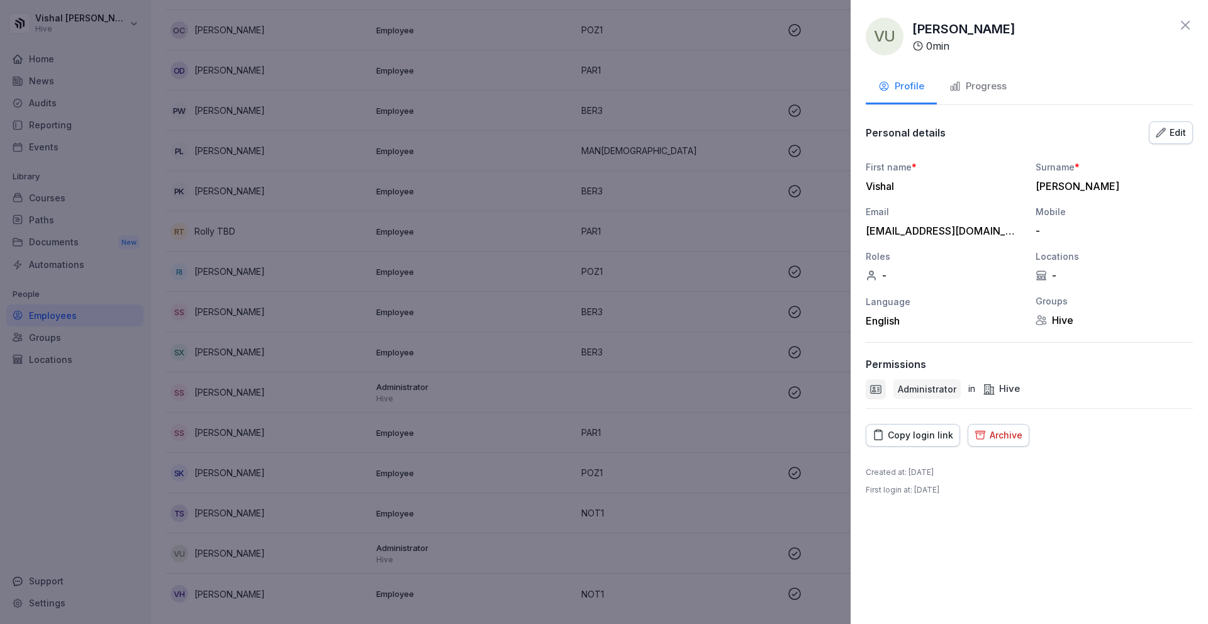
click at [976, 69] on div "VU [PERSON_NAME] 0 min Profile Progress Personal details Edit First name * Vish…" at bounding box center [1029, 312] width 357 height 624
click at [976, 82] on div "Progress" at bounding box center [977, 86] width 57 height 14
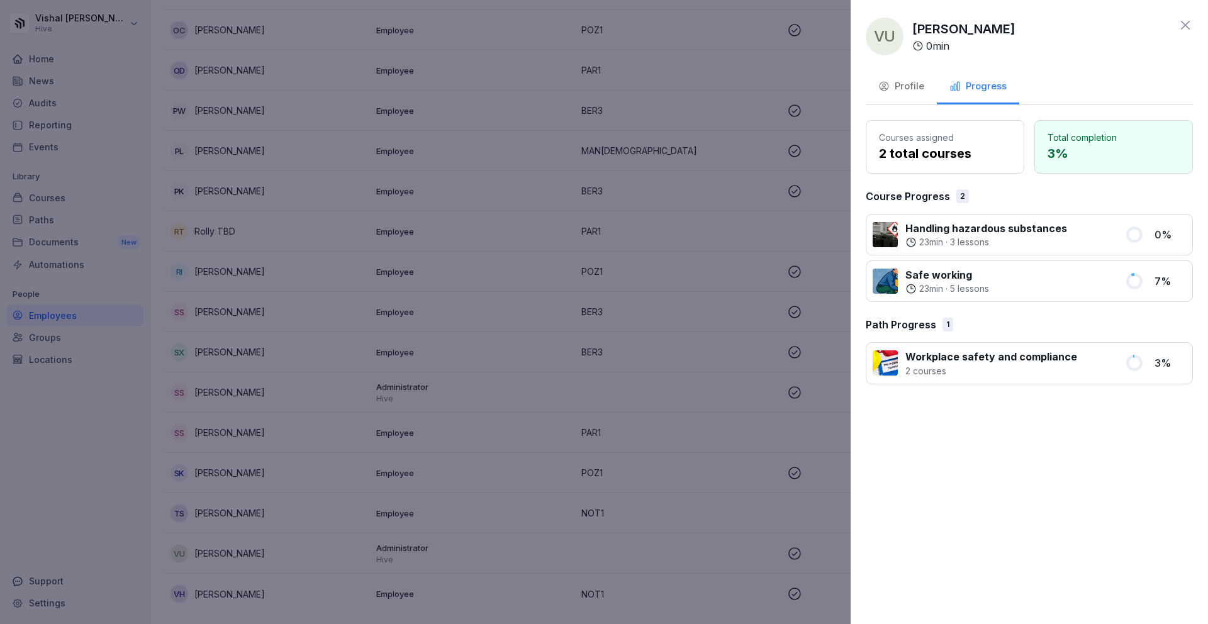
click at [1135, 235] on icon at bounding box center [1133, 234] width 13 height 13
click at [1049, 269] on div at bounding box center [1057, 281] width 121 height 28
click at [1023, 359] on p "Workplace safety and compliance" at bounding box center [991, 356] width 172 height 15
click at [1002, 211] on div "Courses assigned 2 total courses Total completion 3 % Course Progress 2 Handlin…" at bounding box center [1029, 252] width 327 height 264
click at [1180, 28] on icon at bounding box center [1185, 25] width 15 height 15
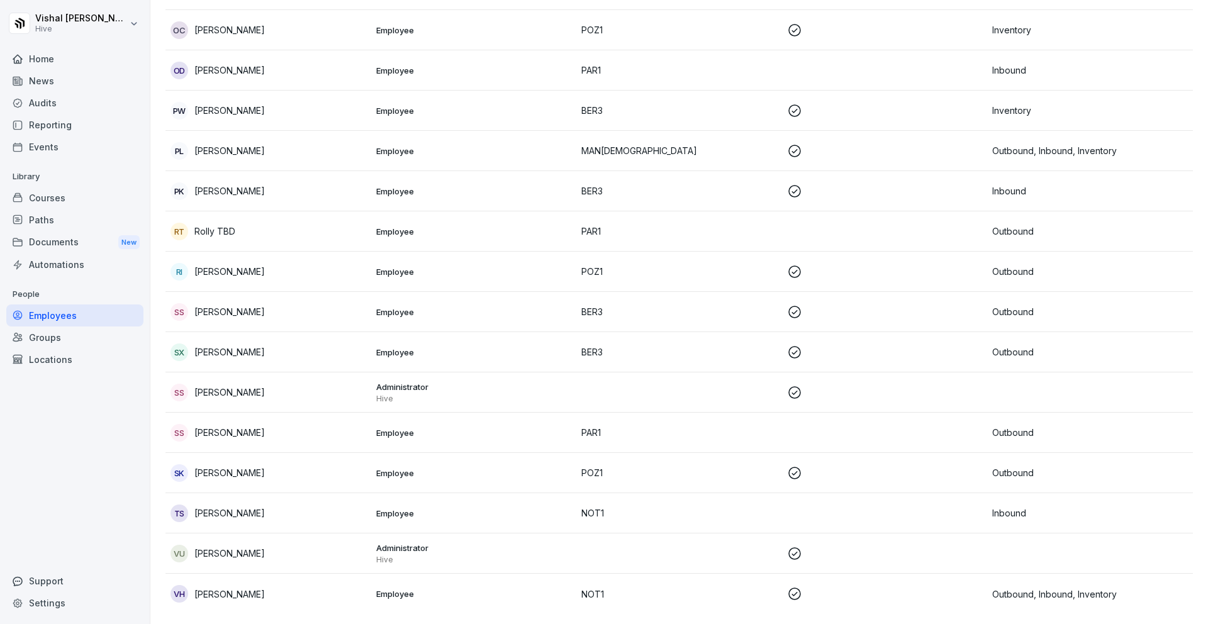
click at [52, 264] on div "Automations" at bounding box center [74, 265] width 137 height 22
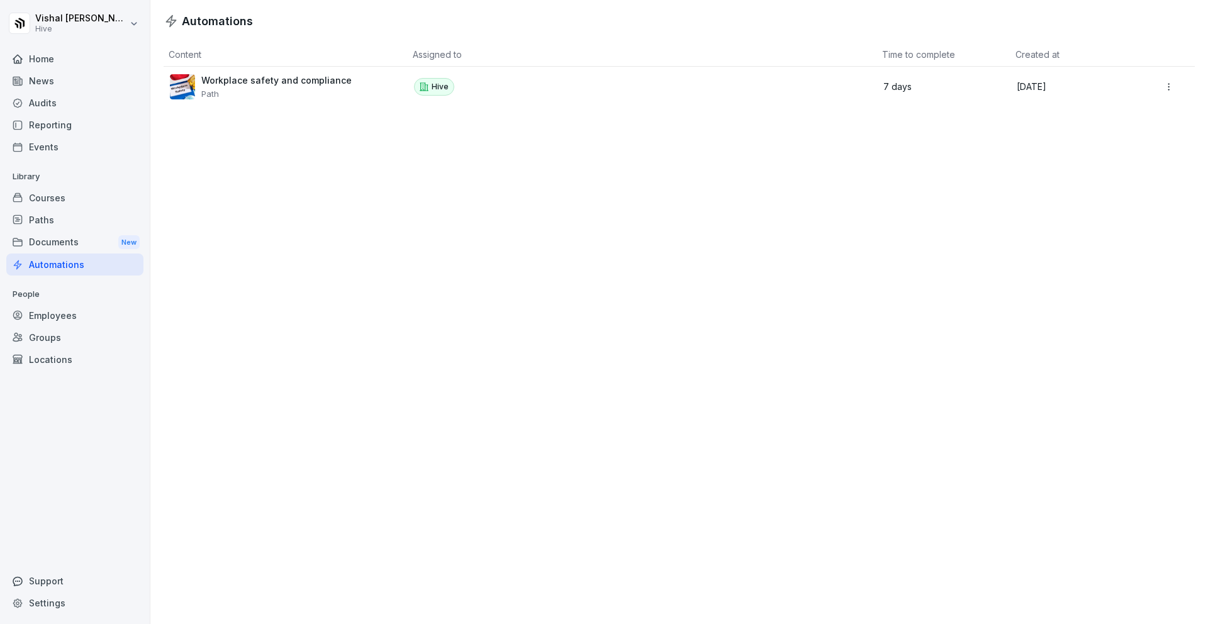
click at [802, 87] on div "Hive" at bounding box center [638, 87] width 449 height 18
click at [49, 59] on div "Home" at bounding box center [74, 59] width 137 height 22
